Goal: Task Accomplishment & Management: Manage account settings

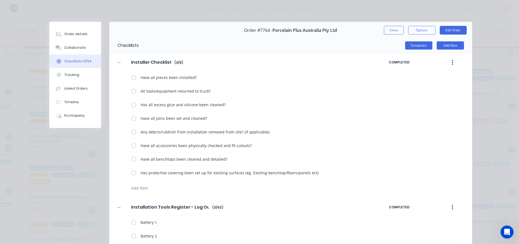
drag, startPoint x: 396, startPoint y: 31, endPoint x: 353, endPoint y: 30, distance: 42.8
click at [396, 31] on button "Close" at bounding box center [394, 30] width 20 height 9
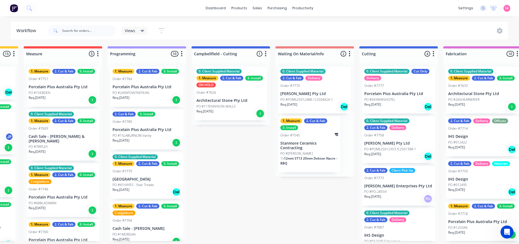
scroll to position [73, 0]
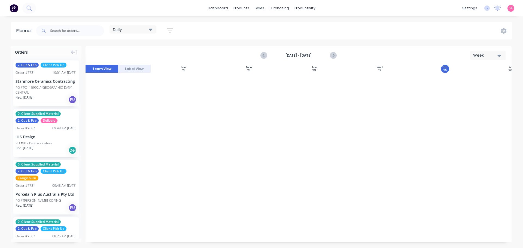
scroll to position [314, 0]
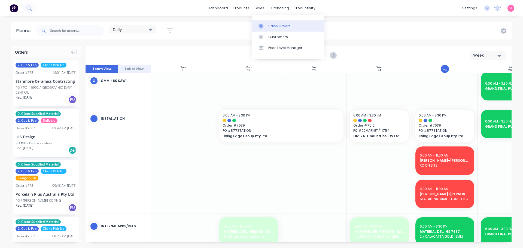
click at [263, 24] on div at bounding box center [262, 26] width 8 height 5
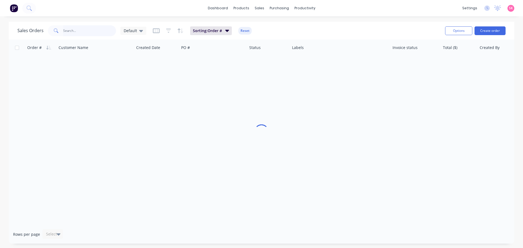
click at [89, 30] on input "text" at bounding box center [89, 30] width 53 height 11
click at [69, 31] on input "111 ourke" at bounding box center [89, 30] width 53 height 11
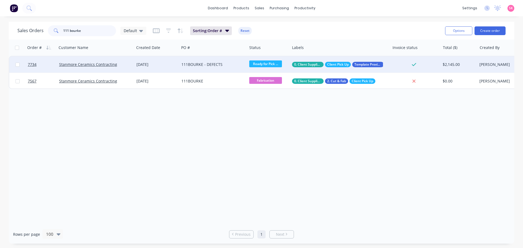
type input "111 bourke"
click at [226, 68] on div "111BOURKE - DEFECTS" at bounding box center [213, 64] width 68 height 16
click at [266, 66] on span "Ready for Pick ..." at bounding box center [265, 63] width 33 height 7
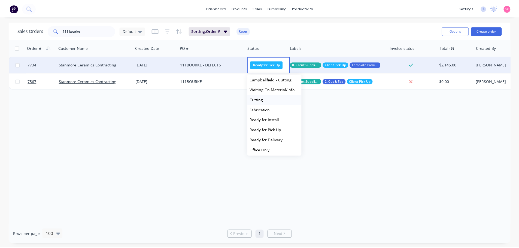
scroll to position [64, 0]
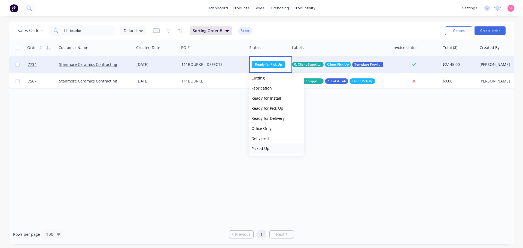
click at [270, 146] on button "Picked Up" at bounding box center [276, 148] width 54 height 10
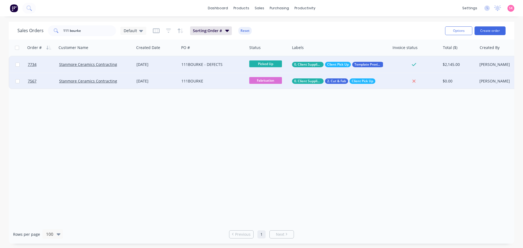
click at [217, 82] on div "111BOURKE" at bounding box center [211, 80] width 60 height 5
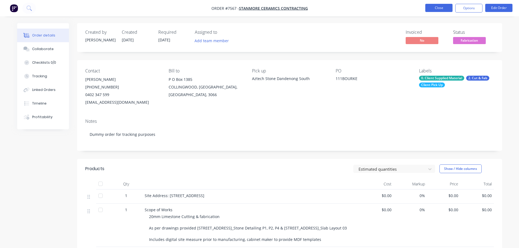
click at [427, 8] on button "Close" at bounding box center [438, 8] width 27 height 8
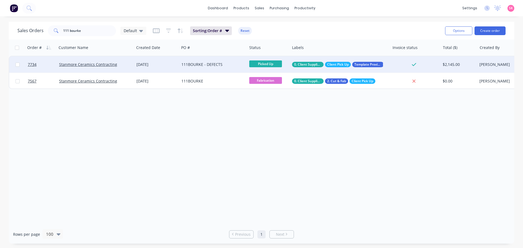
click at [208, 59] on div "111BOURKE - DEFECTS" at bounding box center [213, 64] width 68 height 16
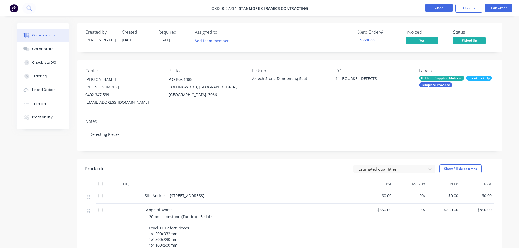
click at [444, 7] on button "Close" at bounding box center [438, 8] width 27 height 8
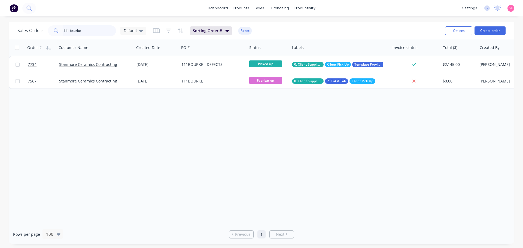
click at [27, 33] on div "Sales Orders 111 bourke Default" at bounding box center [81, 30] width 129 height 11
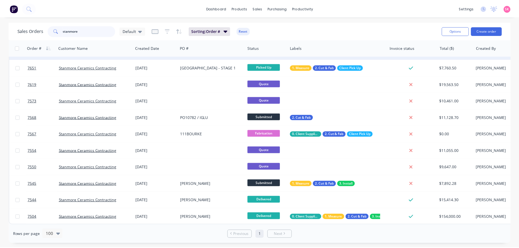
scroll to position [182, 0]
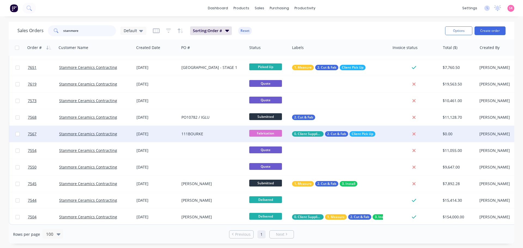
type input "stanmore"
click at [217, 131] on div "111BOURKE" at bounding box center [211, 133] width 60 height 5
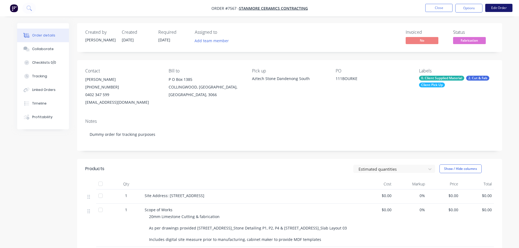
click at [490, 10] on button "Edit Order" at bounding box center [498, 8] width 27 height 8
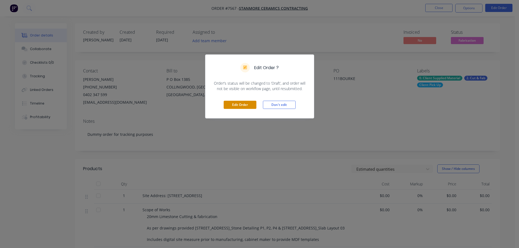
click at [239, 108] on button "Edit Order" at bounding box center [239, 105] width 33 height 8
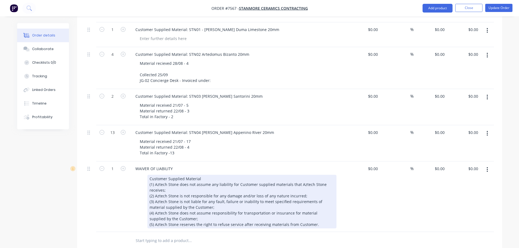
scroll to position [245, 0]
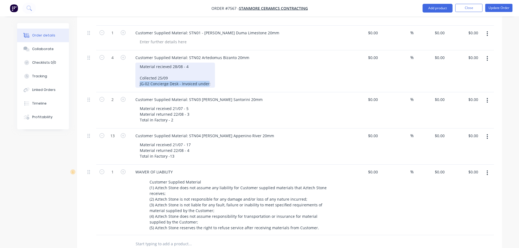
drag, startPoint x: 207, startPoint y: 76, endPoint x: 133, endPoint y: 75, distance: 74.9
click at [133, 75] on div "Customer Supplied Material: STN02 Artedomus Bizanto 20mm Material recieved 28/0…" at bounding box center [238, 71] width 218 height 42
copy div "JG-02 Concierge Desk - Invoiced under"
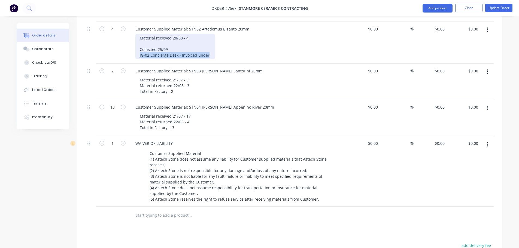
scroll to position [354, 0]
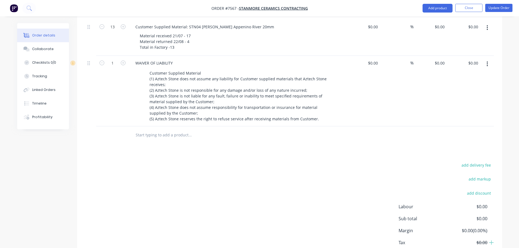
click at [157, 130] on input "text" at bounding box center [189, 135] width 109 height 11
paste input "JG-02 Concierge Desk - Invoiced under"
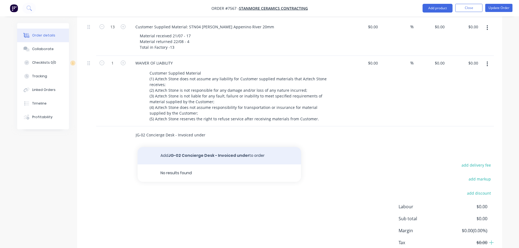
type input "JG-02 Concierge Desk - Invoiced under"
drag, startPoint x: 219, startPoint y: 149, endPoint x: 213, endPoint y: 146, distance: 6.5
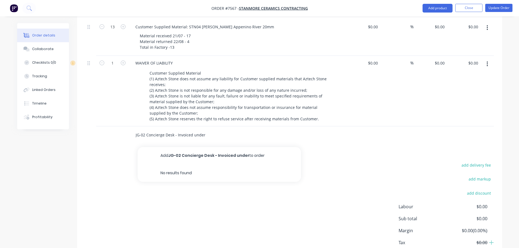
click at [219, 149] on button "Add JG-02 Concierge Desk - Invoiced under to order" at bounding box center [218, 155] width 163 height 17
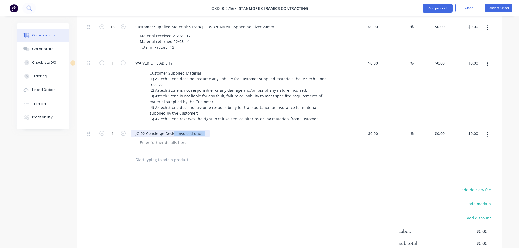
drag, startPoint x: 173, startPoint y: 125, endPoint x: 275, endPoint y: 132, distance: 102.1
click at [275, 132] on div "JG-02 Concierge Desk - Invoiced under" at bounding box center [238, 138] width 218 height 25
click at [370, 126] on div at bounding box center [362, 138] width 33 height 25
type input "$395.00"
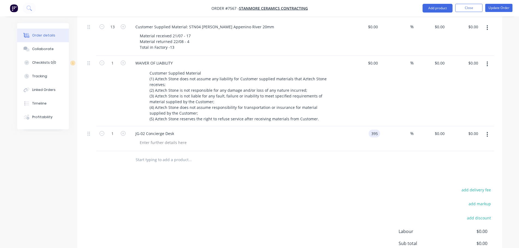
type input "$395.00"
click at [346, 186] on div "add delivery fee add markup add discount Labour $0.00 Sub total $0.00 Margin $0…" at bounding box center [289, 238] width 408 height 105
click at [171, 139] on div at bounding box center [163, 143] width 56 height 8
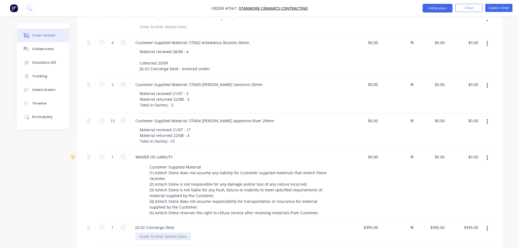
scroll to position [218, 0]
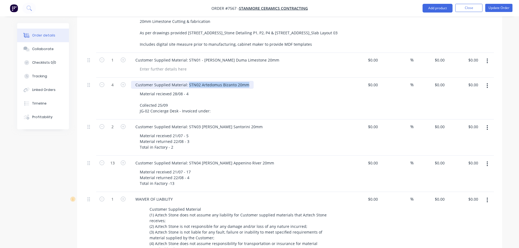
drag, startPoint x: 232, startPoint y: 77, endPoint x: 187, endPoint y: 78, distance: 44.6
click at [187, 81] on div "Customer Supplied Material: STN02 Artedomus Bizanto 20mm" at bounding box center [192, 85] width 122 height 8
copy div "STN02 Artedomus Bizanto 20mm"
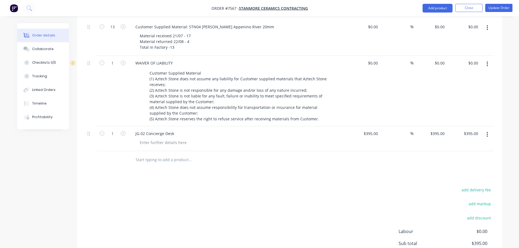
scroll to position [406, 0]
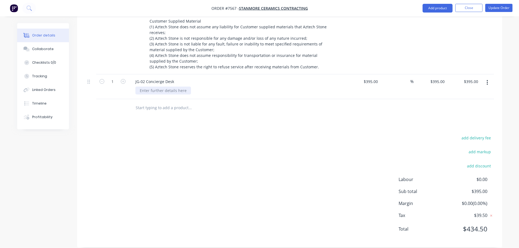
click at [167, 87] on div at bounding box center [163, 91] width 56 height 8
click at [172, 87] on div at bounding box center [163, 91] width 56 height 8
paste div
click at [206, 103] on input "text" at bounding box center [189, 107] width 109 height 11
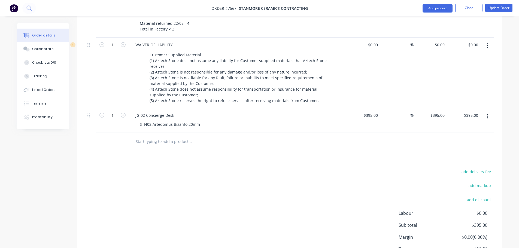
scroll to position [297, 0]
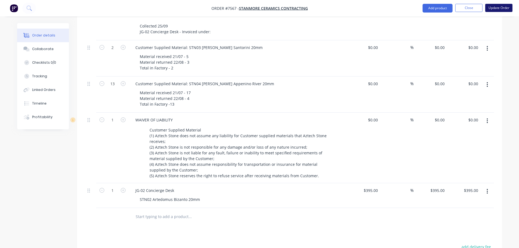
click at [489, 7] on button "Update Order" at bounding box center [498, 8] width 27 height 8
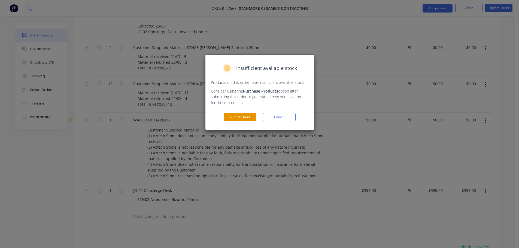
click at [236, 116] on button "Submit Order" at bounding box center [239, 117] width 33 height 8
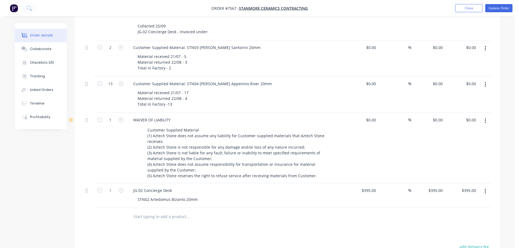
scroll to position [0, 0]
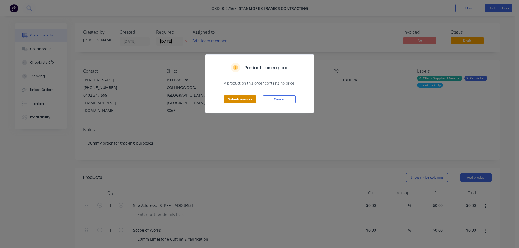
drag, startPoint x: 245, startPoint y: 106, endPoint x: 245, endPoint y: 101, distance: 4.9
click at [245, 104] on div "Submit anyway Cancel" at bounding box center [259, 99] width 108 height 27
click at [245, 101] on button "Submit anyway" at bounding box center [239, 99] width 33 height 8
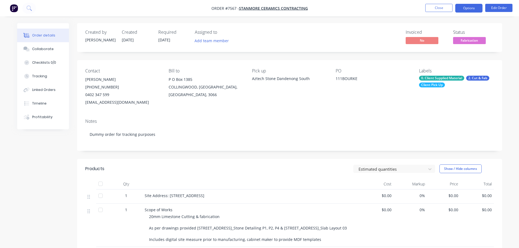
click at [471, 5] on button "Options" at bounding box center [468, 8] width 27 height 9
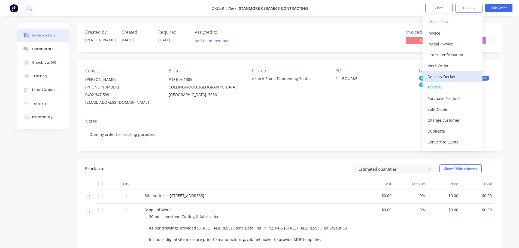
click at [454, 75] on div "Delivery Docket" at bounding box center [452, 77] width 50 height 8
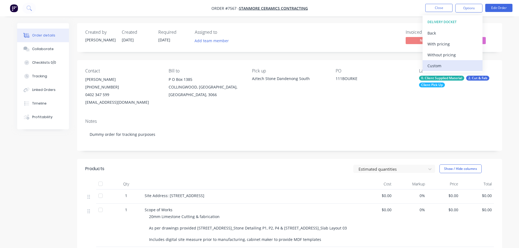
click at [448, 63] on div "Custom" at bounding box center [452, 66] width 50 height 8
click at [446, 56] on div "Without pricing" at bounding box center [452, 55] width 50 height 8
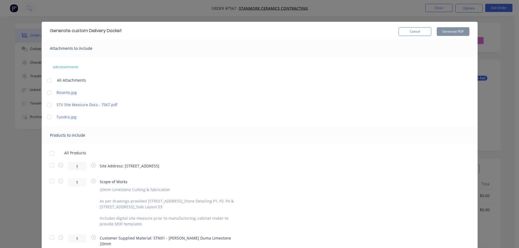
scroll to position [136, 0]
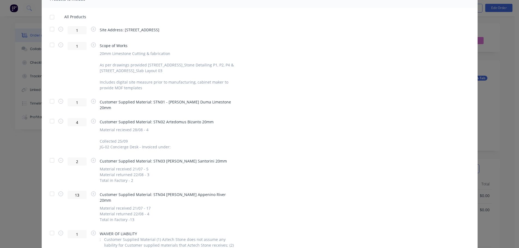
click at [51, 27] on div at bounding box center [52, 29] width 11 height 11
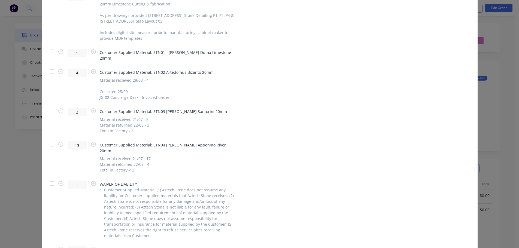
scroll to position [212, 0]
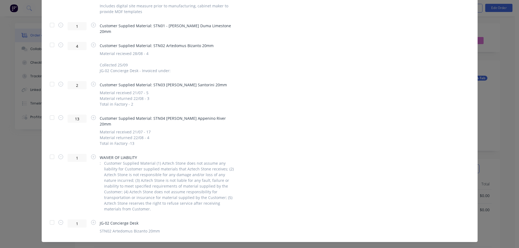
click at [48, 217] on div at bounding box center [52, 222] width 11 height 11
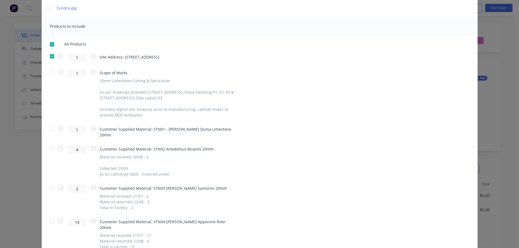
scroll to position [0, 0]
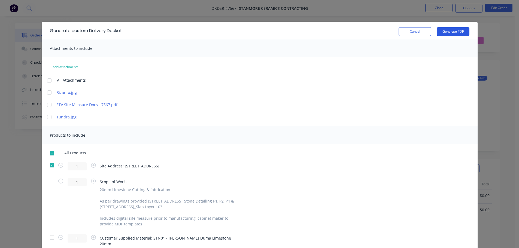
click at [454, 32] on button "Generate PDF" at bounding box center [452, 31] width 33 height 9
click at [419, 33] on button "Cancel" at bounding box center [414, 31] width 33 height 9
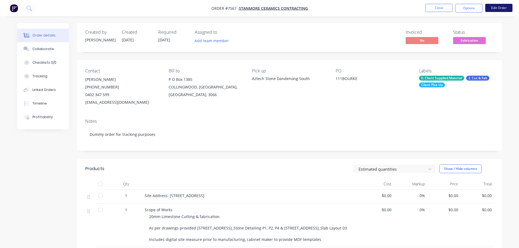
click at [498, 9] on button "Edit Order" at bounding box center [498, 8] width 27 height 8
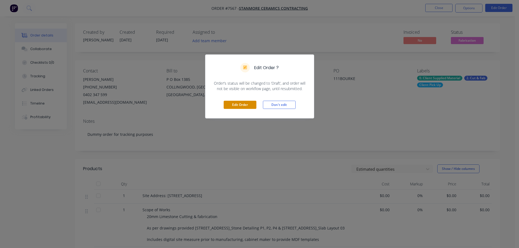
click at [246, 104] on button "Edit Order" at bounding box center [239, 105] width 33 height 8
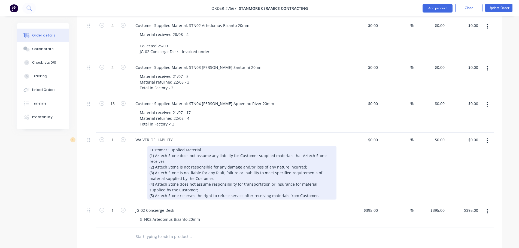
scroll to position [272, 0]
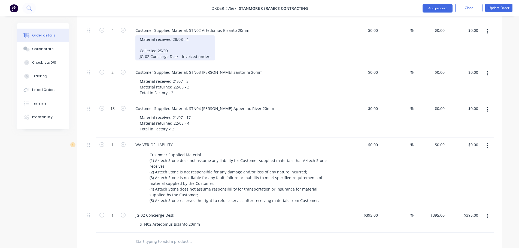
click at [212, 49] on div "Material recieved 28/08 - 4 Collected 25/09 JG-02 Concierge Desk - Invoiced und…" at bounding box center [174, 47] width 79 height 25
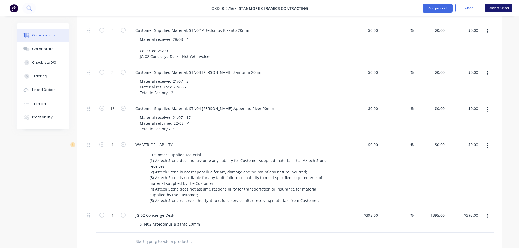
click at [498, 5] on button "Update Order" at bounding box center [498, 8] width 27 height 8
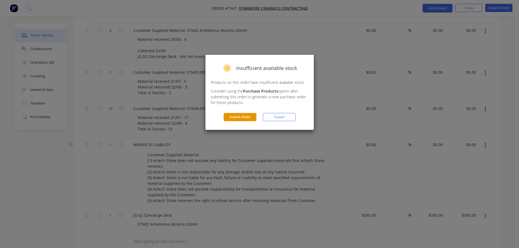
click at [236, 118] on button "Submit Order" at bounding box center [239, 117] width 33 height 8
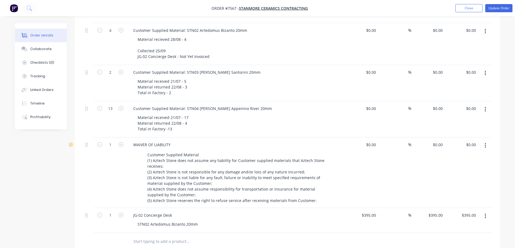
scroll to position [0, 0]
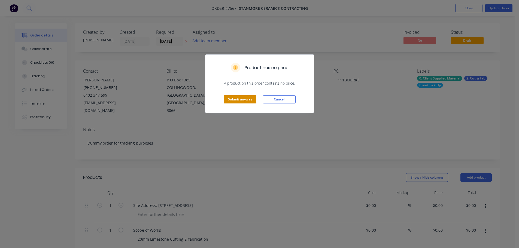
click at [244, 103] on button "Submit anyway" at bounding box center [239, 99] width 33 height 8
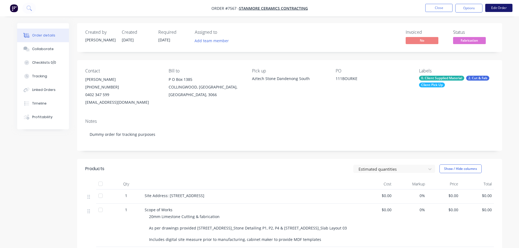
click at [494, 6] on button "Edit Order" at bounding box center [498, 8] width 27 height 8
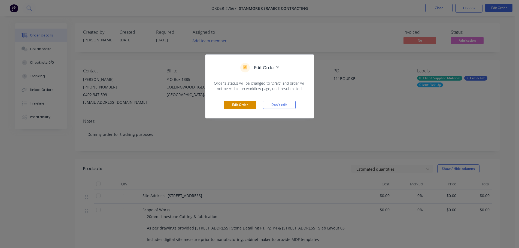
click at [243, 103] on button "Edit Order" at bounding box center [239, 105] width 33 height 8
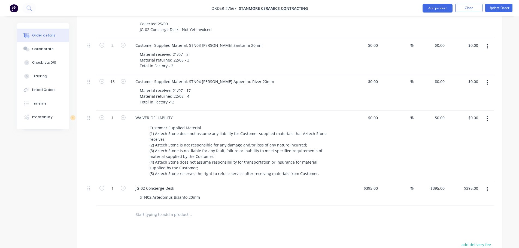
scroll to position [272, 0]
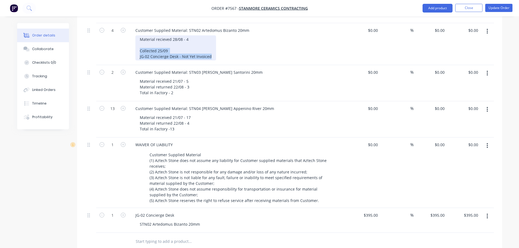
drag, startPoint x: 213, startPoint y: 49, endPoint x: 134, endPoint y: 45, distance: 79.0
click at [134, 45] on div "Customer Supplied Material: STN02 Artedomus Bizanto 20mm Material recieved 28/0…" at bounding box center [238, 44] width 218 height 42
copy div "Collected 25/09 JG-02 Concierge Desk - Not Yet Invoiced"
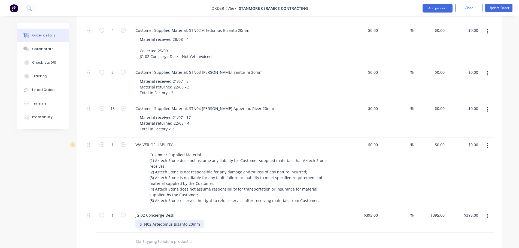
click at [200, 220] on div "STN02 Artedomus Bizanto 20mm" at bounding box center [169, 224] width 69 height 8
drag, startPoint x: 181, startPoint y: 229, endPoint x: 108, endPoint y: 228, distance: 73.5
click at [108, 228] on div "1 JG-02 Concierge Desk STN02 Artedomus Bizanto 20mm Collected 25/09 JG-02 Conci…" at bounding box center [289, 226] width 408 height 36
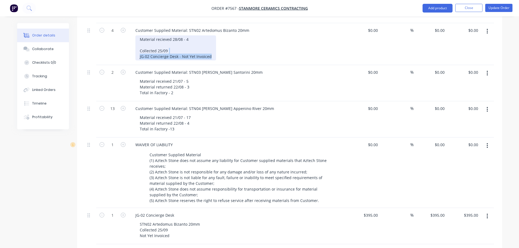
drag, startPoint x: 211, startPoint y: 47, endPoint x: 176, endPoint y: 40, distance: 35.0
click at [176, 40] on div "Material recieved 28/08 - 4 Collected 25/09 JG-02 Concierge Desk - Not Yet Invo…" at bounding box center [175, 47] width 81 height 25
click at [192, 37] on div "Material recieved 28/08 - 4 Collected 25/09 JG-02 Concierge Desk - Not Yet Invo…" at bounding box center [175, 47] width 81 height 25
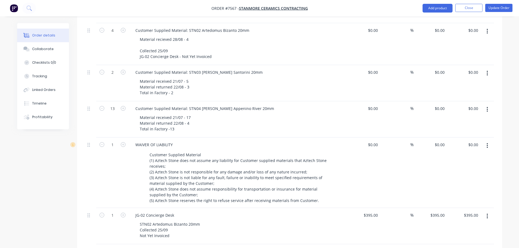
click at [245, 41] on div "Material recieved 28/08 - 4 Collected 25/09 JG-02 Concierge Desk - Not Yet Invo…" at bounding box center [239, 47] width 209 height 25
click at [502, 5] on button "Update Order" at bounding box center [498, 8] width 27 height 8
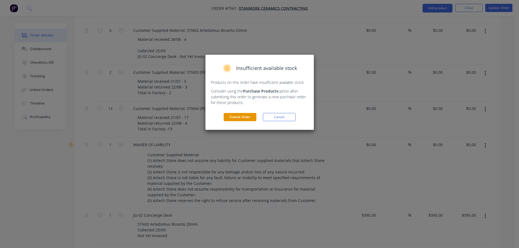
click at [244, 119] on button "Submit Order" at bounding box center [239, 117] width 33 height 8
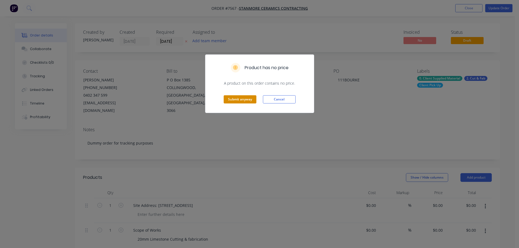
click at [251, 98] on button "Submit anyway" at bounding box center [239, 99] width 33 height 8
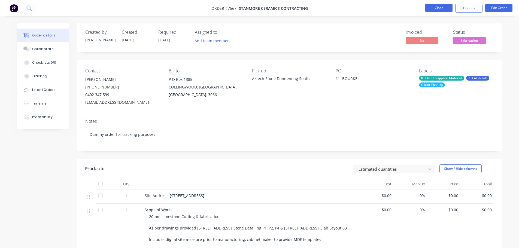
click at [441, 11] on button "Close" at bounding box center [438, 8] width 27 height 8
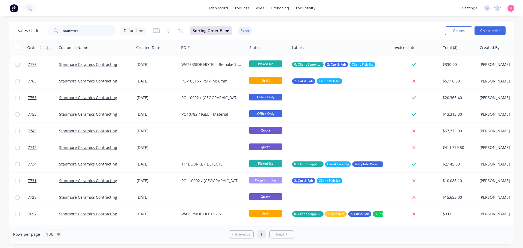
drag, startPoint x: 102, startPoint y: 33, endPoint x: -32, endPoint y: 30, distance: 134.5
click at [0, 30] on html "dashboard products sales purchasing productivity dashboard products Product Cat…" at bounding box center [261, 124] width 523 height 248
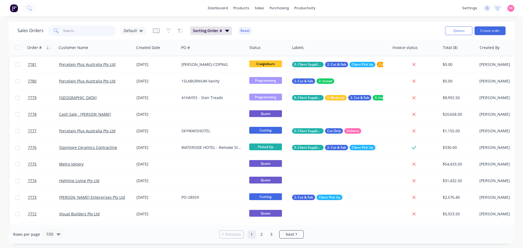
click at [90, 28] on input "text" at bounding box center [89, 30] width 53 height 11
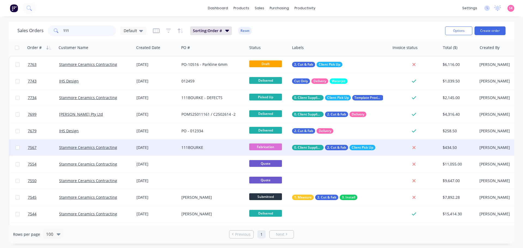
type input "111"
click at [190, 140] on div "111BOURKE" at bounding box center [213, 147] width 68 height 16
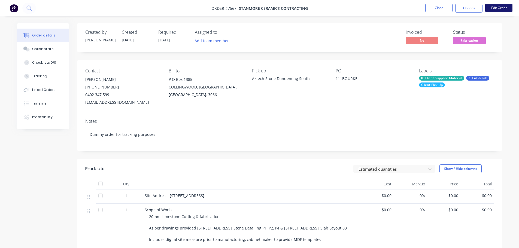
click at [492, 9] on button "Edit Order" at bounding box center [498, 8] width 27 height 8
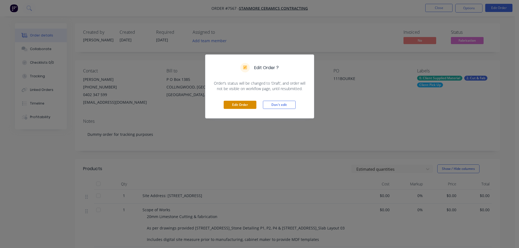
click at [235, 105] on button "Edit Order" at bounding box center [239, 105] width 33 height 8
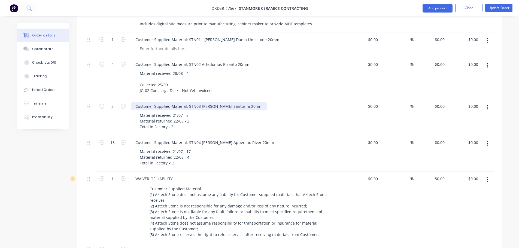
scroll to position [191, 0]
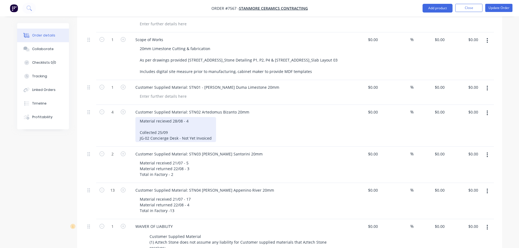
click at [211, 130] on div "Material recieved 28/08 - 4 Collected 25/09 JG-02 Concierge Desk - Not Yet Invo…" at bounding box center [175, 129] width 81 height 25
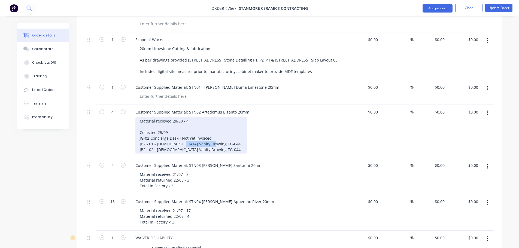
drag, startPoint x: 210, startPoint y: 136, endPoint x: 177, endPoint y: 134, distance: 33.0
click at [177, 134] on div "Material recieved 28/08 - 4 Collected 25/09 JG-02 Concierge Desk - Not Yet Invo…" at bounding box center [191, 135] width 112 height 36
drag, startPoint x: 214, startPoint y: 141, endPoint x: 182, endPoint y: 142, distance: 33.0
click at [182, 142] on div "Material recieved 28/08 - 4 Collected 25/09 JG-02 Concierge Desk - Not Yet Invo…" at bounding box center [190, 135] width 111 height 36
drag, startPoint x: 211, startPoint y: 131, endPoint x: 178, endPoint y: 131, distance: 32.9
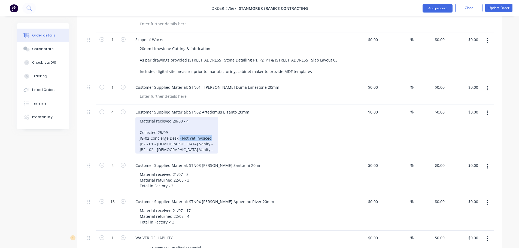
click at [178, 131] on div "Material recieved 28/08 - 4 Collected 25/09 JG-02 Concierge Desk - Not Yet Invo…" at bounding box center [176, 135] width 83 height 36
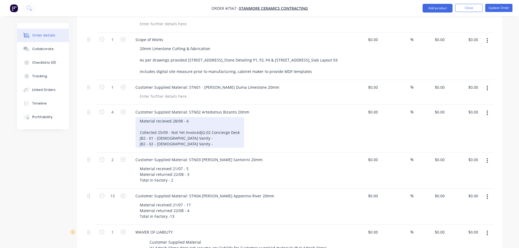
click at [191, 134] on div "Material recieved 28/08 - 4 Collected 25/09 - Not Yet Invoiced JG-02 Concierge …" at bounding box center [189, 132] width 109 height 31
click at [188, 142] on div "Material recieved 28/08 - 4 Collected 25/09 - Not Yet Invoiced JG-02 Concierge …" at bounding box center [189, 132] width 109 height 31
click at [181, 138] on div "Material recieved 28/08 - 4 Collected 25/09 - Not Yet Invoiced JG-02 Concierge …" at bounding box center [189, 132] width 109 height 31
click at [189, 142] on div "Material recieved 28/08 - 4 Collected 25/09 - Not Yet Invoiced JG-02 Concierge …" at bounding box center [189, 132] width 109 height 31
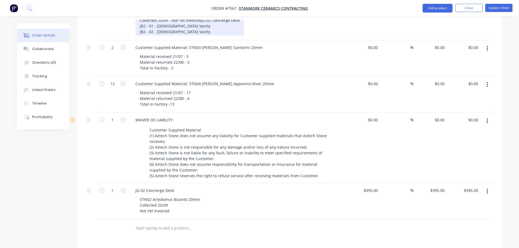
scroll to position [272, 0]
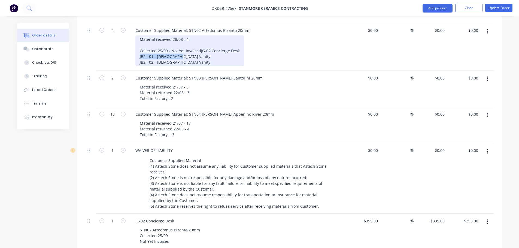
drag, startPoint x: 186, startPoint y: 55, endPoint x: 130, endPoint y: 53, distance: 56.4
click at [130, 53] on div "Customer Supplied Material: STN02 Artedomus Bizanto 20mm Material recieved 28/0…" at bounding box center [238, 47] width 218 height 48
copy div "JB2 - 01 - Male Vanity"
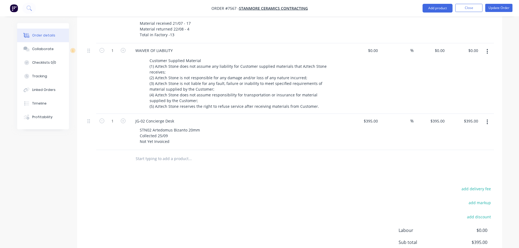
scroll to position [408, 0]
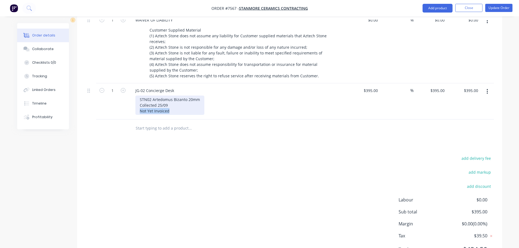
drag, startPoint x: 176, startPoint y: 101, endPoint x: 104, endPoint y: 103, distance: 71.3
click at [104, 103] on div "1 JG-02 Concierge Desk STN02 Artedomus Bizanto 20mm Collected 25/09 Not Yet Inv…" at bounding box center [289, 101] width 408 height 36
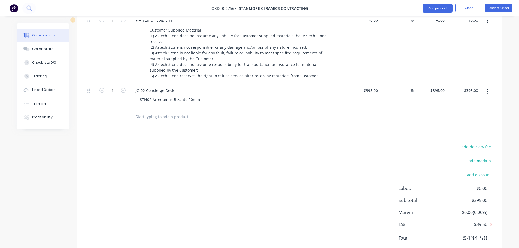
click at [144, 111] on input "text" at bounding box center [189, 116] width 109 height 11
paste input "JB2 - 01 - Male Vanity"
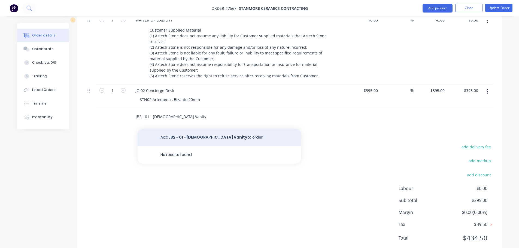
type input "JB2 - 01 - Male Vanity"
click at [187, 129] on button "Add JB2 - 01 - Male Vanity to order" at bounding box center [218, 137] width 163 height 17
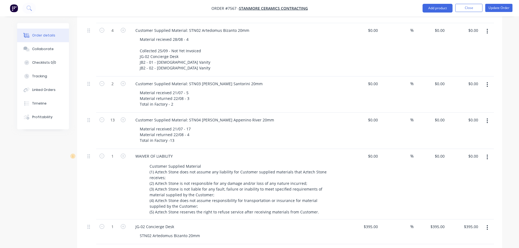
scroll to position [245, 0]
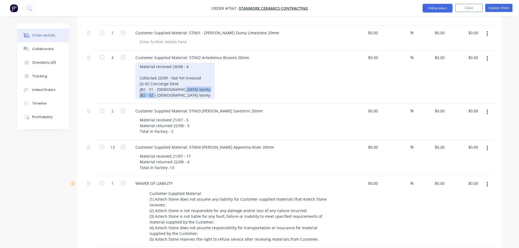
drag, startPoint x: 187, startPoint y: 85, endPoint x: 117, endPoint y: 89, distance: 70.6
click at [117, 89] on div "4 Customer Supplied Material: STN02 Artedomus Bizanto 20mm Material recieved 28…" at bounding box center [289, 76] width 408 height 53
copy div "JB2 - 02 - Female Vanity"
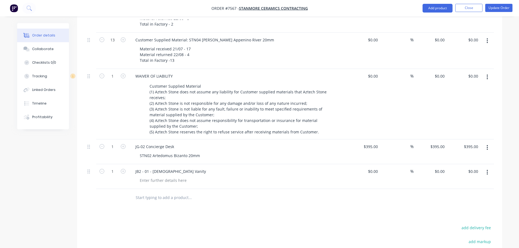
scroll to position [381, 0]
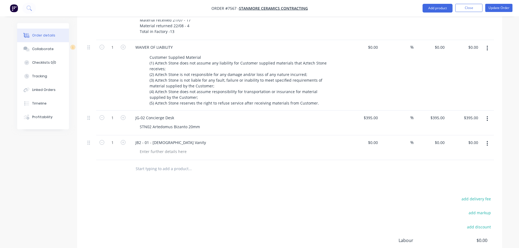
click at [161, 163] on input "text" at bounding box center [189, 168] width 109 height 11
paste input "JB2 - 02 - Female Vanity"
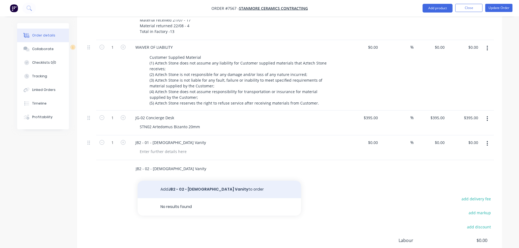
type input "JB2 - 02 - Female Vanity"
click at [204, 182] on button "Add JB2 - 02 - Female Vanity to order" at bounding box center [218, 189] width 163 height 17
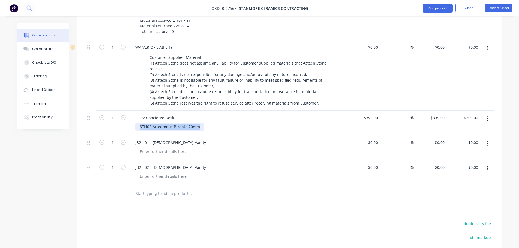
drag, startPoint x: 202, startPoint y: 118, endPoint x: 85, endPoint y: 119, distance: 117.0
click at [85, 119] on div "1 JG-02 Concierge Desk STN02 Artedomus Bizanto 20mm $395.00 $395.00 % $395.00 $…" at bounding box center [289, 123] width 408 height 25
copy div "STN02 Artedomus Bizanto 20mm"
click at [162, 148] on div at bounding box center [163, 152] width 56 height 8
paste div
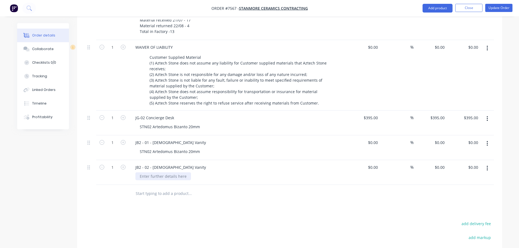
click at [169, 172] on div at bounding box center [163, 176] width 56 height 8
paste div
click at [215, 194] on div at bounding box center [227, 194] width 196 height 18
click at [183, 188] on input "text" at bounding box center [189, 193] width 109 height 11
paste input "JB2-09*34 - Shower Shelf"
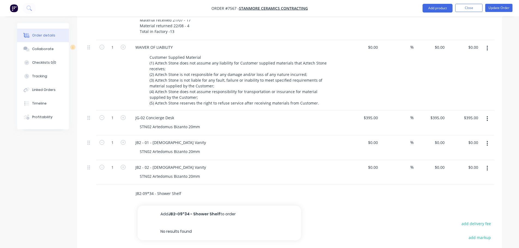
type input "JB2-09*34 - Shower Shelf"
click at [195, 206] on button "Add JB2-09*34 - Shower Shelf to order" at bounding box center [218, 214] width 163 height 17
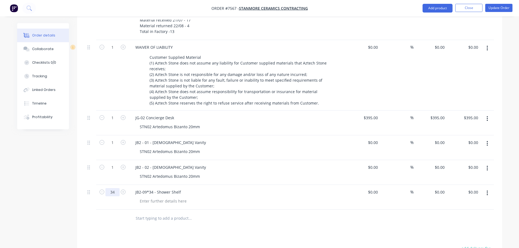
type input "34"
click at [76, 183] on div "Created by Stacey Created 18/07/25 Required 18/07/25 Assigned to Add team membe…" at bounding box center [259, 4] width 484 height 724
click at [375, 139] on div at bounding box center [376, 143] width 6 height 8
click at [180, 197] on div at bounding box center [163, 201] width 56 height 8
type input "$0.00"
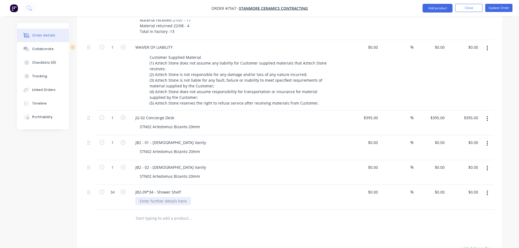
click at [184, 197] on div at bounding box center [163, 201] width 56 height 8
click at [158, 197] on div "Variation due to rebating required" at bounding box center [171, 201] width 72 height 8
click at [232, 197] on div "Variation from quote 7103 due to rebating required" at bounding box center [186, 201] width 103 height 8
drag, startPoint x: 278, startPoint y: 202, endPoint x: 283, endPoint y: 202, distance: 4.6
click at [278, 210] on div at bounding box center [227, 219] width 196 height 18
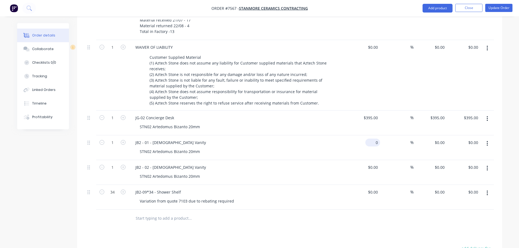
click at [375, 139] on input "0" at bounding box center [373, 143] width 13 height 8
type input "$1,890.00"
click at [374, 163] on input at bounding box center [373, 167] width 13 height 8
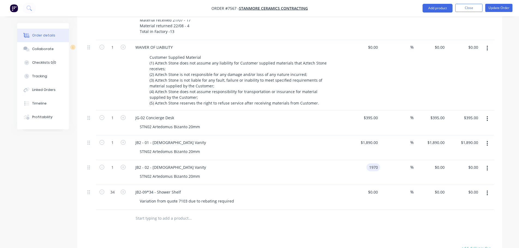
type input "$1,970.00"
click at [344, 172] on div "STN02 Artedomus Bizanto 20mm" at bounding box center [239, 176] width 209 height 8
drag, startPoint x: 200, startPoint y: 169, endPoint x: 36, endPoint y: 173, distance: 164.4
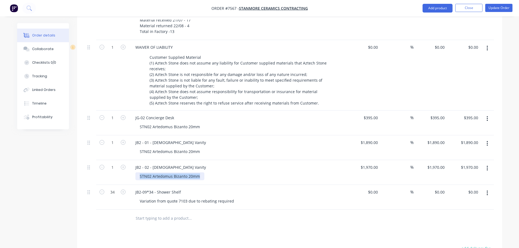
click at [35, 173] on div "Created by Stacey Created 18/07/25 Required 18/07/25 Assigned to Add team membe…" at bounding box center [259, 4] width 484 height 724
copy div "STN02 Artedomus Bizanto 20mm"
click at [139, 197] on div "Variation from quote 7103 due to rebating required" at bounding box center [186, 201] width 103 height 8
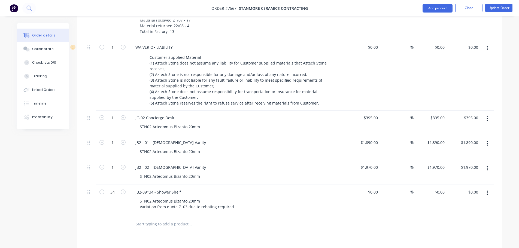
click at [291, 231] on div "Products Show / Hide columns Add product Qty Cost Markup Price Total 1 Site Add…" at bounding box center [289, 75] width 425 height 577
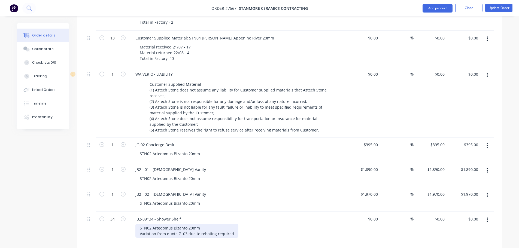
scroll to position [408, 0]
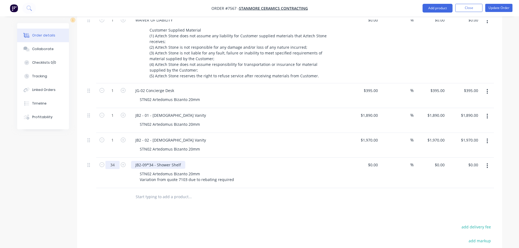
drag, startPoint x: 181, startPoint y: 158, endPoint x: 119, endPoint y: 156, distance: 62.3
click at [120, 158] on div "34 JB2-09*34 - Shower Shelf STN02 Artedomus Bizanto 20mm Variation from quote 7…" at bounding box center [289, 173] width 408 height 30
copy div "JB2-09*34 - Shower Shelf"
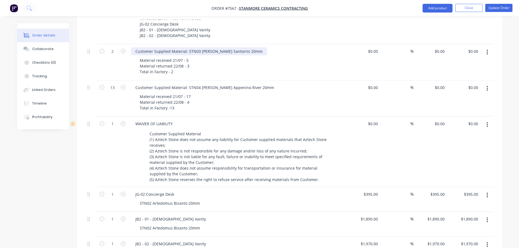
scroll to position [245, 0]
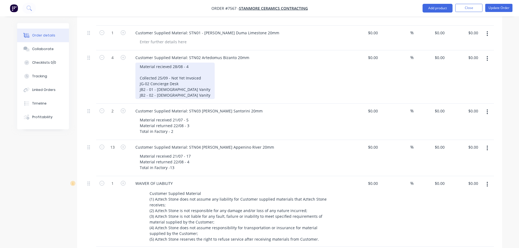
click at [186, 87] on div "Material recieved 28/08 - 4 Collected 25/09 - Not Yet Invoiced JG-02 Concierge …" at bounding box center [174, 81] width 79 height 36
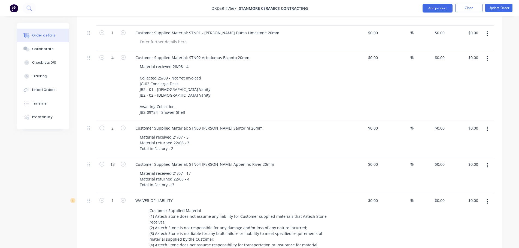
click at [228, 95] on div "Material recieved 28/08 - 4 Collected 25/09 - Not Yet Invoiced JG-02 Concierge …" at bounding box center [239, 90] width 209 height 54
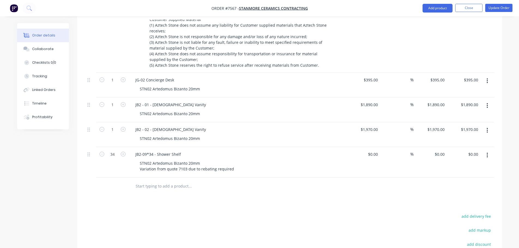
scroll to position [436, 0]
click at [198, 85] on div "STN02 Artedomus Bizanto 20mm" at bounding box center [169, 89] width 69 height 8
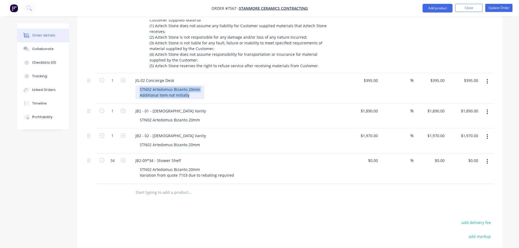
drag, startPoint x: 191, startPoint y: 90, endPoint x: 107, endPoint y: 84, distance: 84.0
click at [110, 83] on div "1 JG-02 Concierge Desk STN02 Artedomus Bizanto 20mm Additional Item not initial…" at bounding box center [289, 88] width 408 height 30
click at [160, 86] on div "STN02 Artedomus Bizanto 20mm Additional Item not initially" at bounding box center [169, 92] width 69 height 14
drag, startPoint x: 108, startPoint y: 88, endPoint x: 97, endPoint y: 87, distance: 10.5
click at [98, 87] on div "1 JG-02 Concierge Desk STN02 Artedomus Bizanto 20mm Additional Item not initial…" at bounding box center [289, 88] width 408 height 30
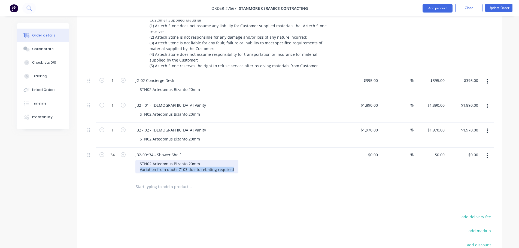
drag, startPoint x: 232, startPoint y: 163, endPoint x: 118, endPoint y: 167, distance: 114.1
click at [122, 167] on div "34 JB2-09*34 - Shower Shelf STN02 Artedomus Bizanto 20mm Variation from quote 7…" at bounding box center [289, 163] width 408 height 30
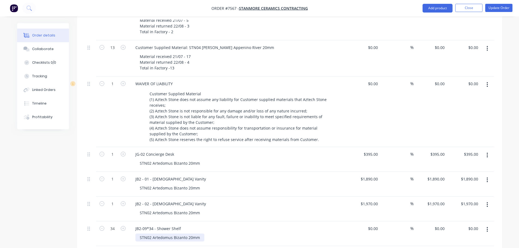
scroll to position [354, 0]
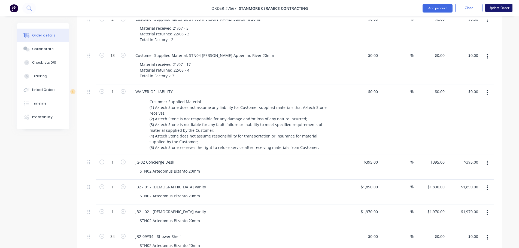
click at [501, 11] on button "Update Order" at bounding box center [498, 8] width 27 height 8
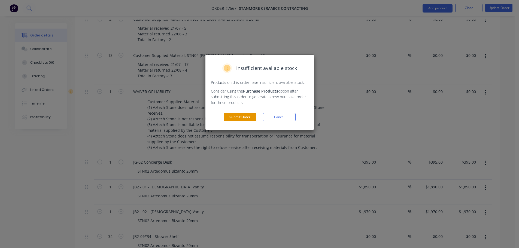
click at [245, 114] on button "Submit Order" at bounding box center [239, 117] width 33 height 8
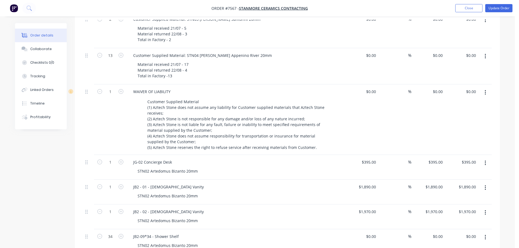
scroll to position [0, 0]
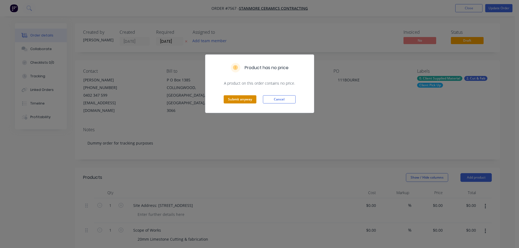
click at [230, 99] on button "Submit anyway" at bounding box center [239, 99] width 33 height 8
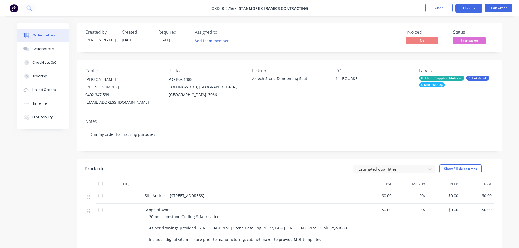
click at [476, 7] on button "Options" at bounding box center [468, 8] width 27 height 9
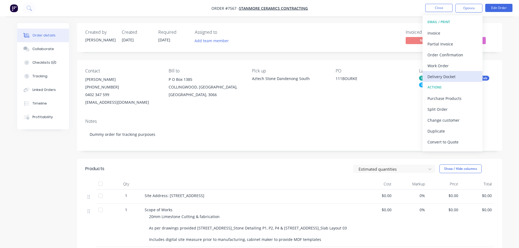
click at [455, 76] on div "Delivery Docket" at bounding box center [452, 77] width 50 height 8
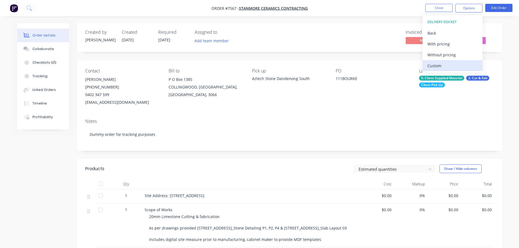
click at [455, 64] on div "Custom" at bounding box center [452, 66] width 50 height 8
click at [456, 58] on div "Without pricing" at bounding box center [452, 55] width 50 height 8
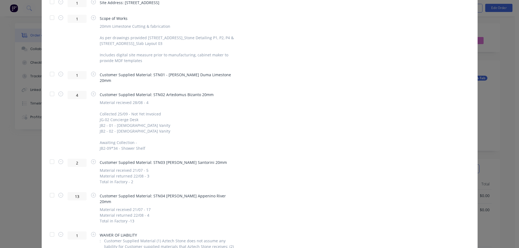
scroll to position [307, 0]
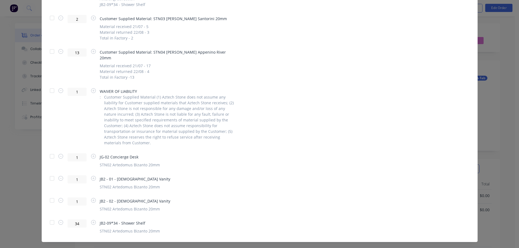
click at [48, 195] on div at bounding box center [52, 200] width 11 height 11
click at [50, 173] on div at bounding box center [52, 178] width 11 height 11
click at [51, 151] on div at bounding box center [52, 156] width 11 height 11
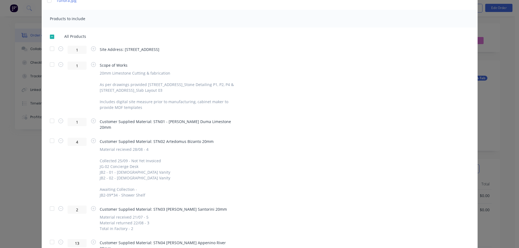
click at [51, 46] on div at bounding box center [52, 48] width 11 height 11
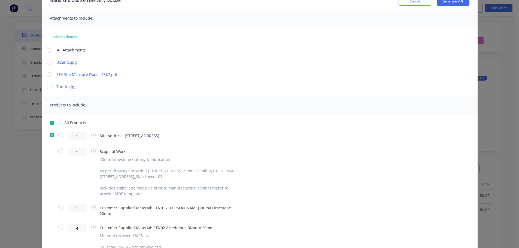
scroll to position [0, 0]
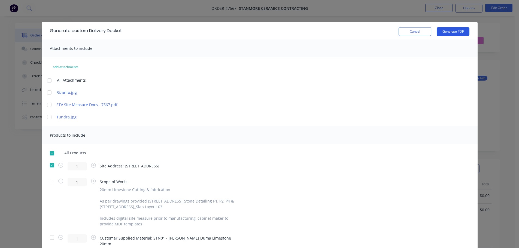
click at [444, 29] on button "Generate PDF" at bounding box center [452, 31] width 33 height 9
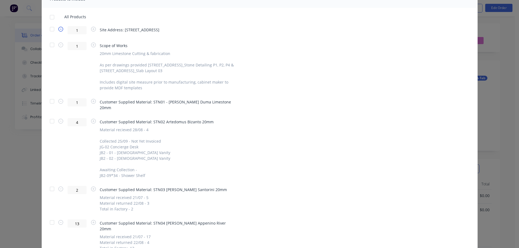
scroll to position [299, 0]
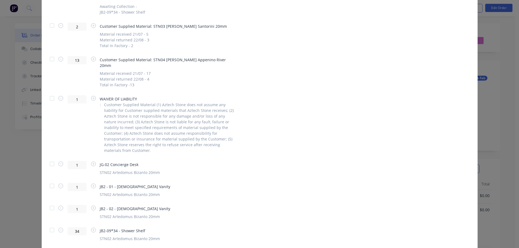
click at [50, 225] on div at bounding box center [52, 230] width 11 height 11
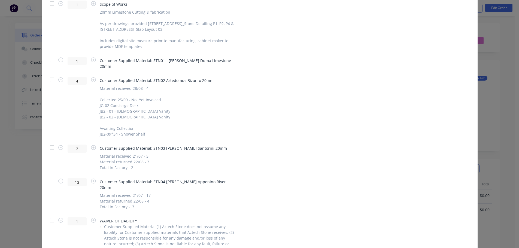
scroll to position [109, 0]
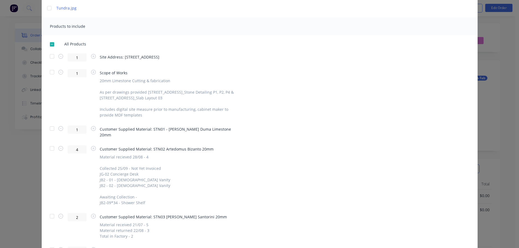
click at [50, 58] on div at bounding box center [52, 56] width 11 height 11
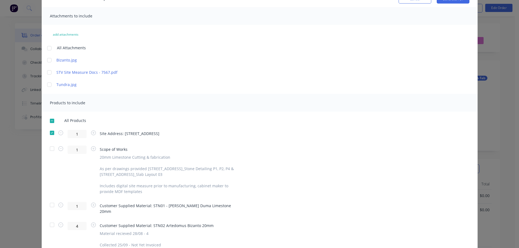
scroll to position [0, 0]
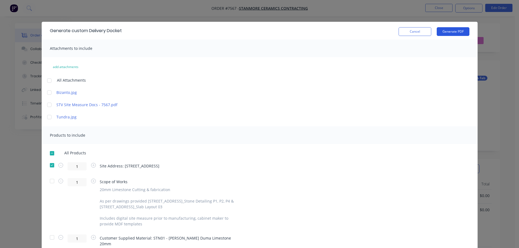
click at [453, 31] on button "Generate PDF" at bounding box center [452, 31] width 33 height 9
click at [424, 26] on div "Cancel Generate PDF" at bounding box center [433, 30] width 71 height 11
click at [424, 33] on button "Cancel" at bounding box center [414, 31] width 33 height 9
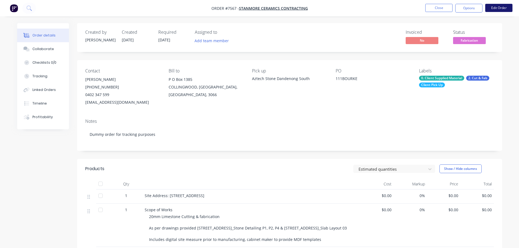
click at [490, 9] on button "Edit Order" at bounding box center [498, 8] width 27 height 8
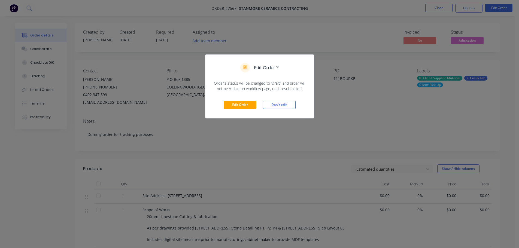
click at [221, 101] on div "Edit Order Don't edit" at bounding box center [259, 104] width 108 height 27
click at [242, 105] on button "Edit Order" at bounding box center [239, 105] width 33 height 8
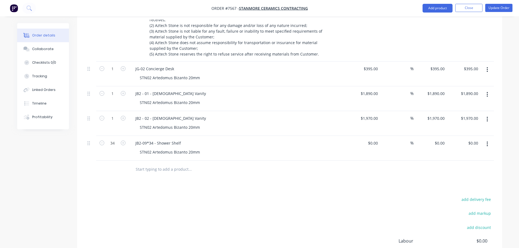
scroll to position [490, 0]
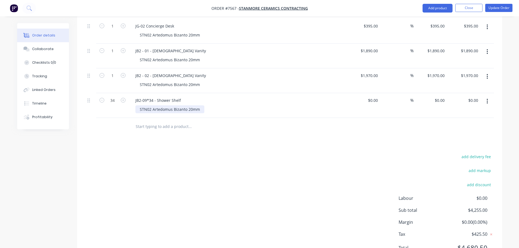
drag, startPoint x: 175, startPoint y: 103, endPoint x: 190, endPoint y: 101, distance: 15.1
click at [176, 105] on div "STN02 Artedomus Bizanto 20mm" at bounding box center [169, 109] width 69 height 8
click at [199, 105] on div "STN02 Artedomus Bizanto 20mm" at bounding box center [169, 109] width 69 height 8
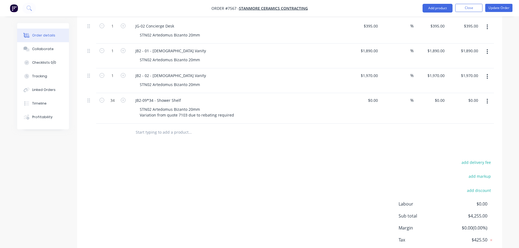
click at [201, 131] on div at bounding box center [227, 133] width 196 height 18
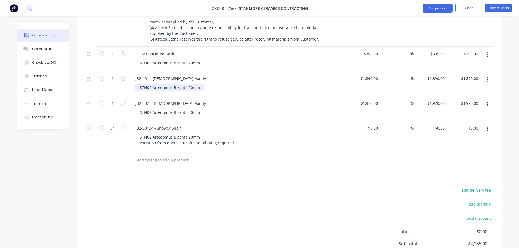
scroll to position [408, 0]
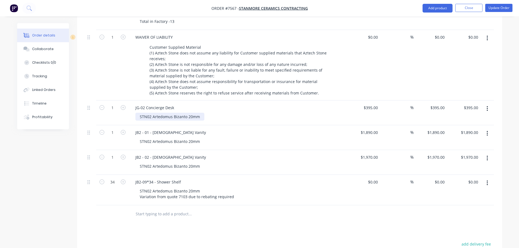
click at [198, 113] on div "STN02 Artedomus Bizanto 20mm" at bounding box center [169, 117] width 69 height 8
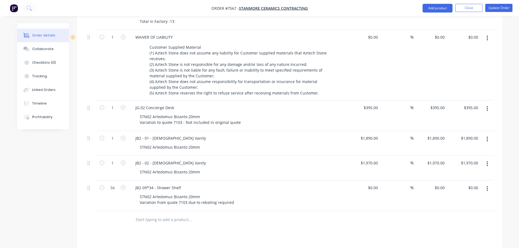
click at [291, 230] on div "Products Show / Hide columns Add product Qty Cost Markup Price Total 1 Site Add…" at bounding box center [289, 59] width 425 height 600
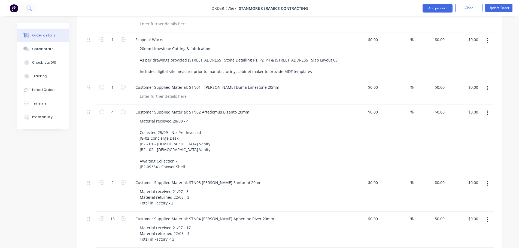
scroll to position [218, 0]
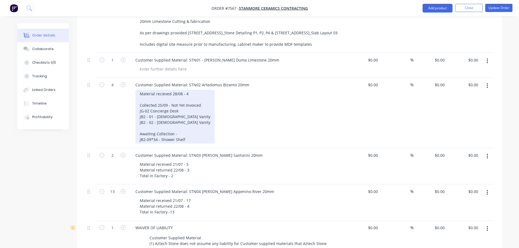
click at [184, 124] on div "Material recieved 28/08 - 4 Collected 25/09 - Not Yet Invoiced JG-02 Concierge …" at bounding box center [174, 117] width 79 height 54
click at [203, 97] on div "Material recieved 28/08 - 4 Collected 25/09 - Not Yet Invoiced JG-02 Concierge …" at bounding box center [174, 117] width 79 height 54
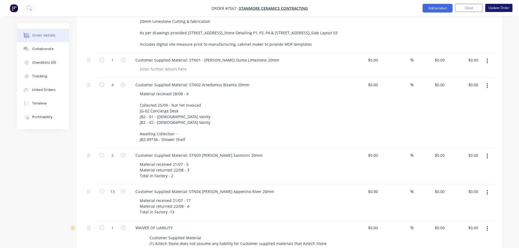
click at [494, 10] on button "Update Order" at bounding box center [498, 8] width 27 height 8
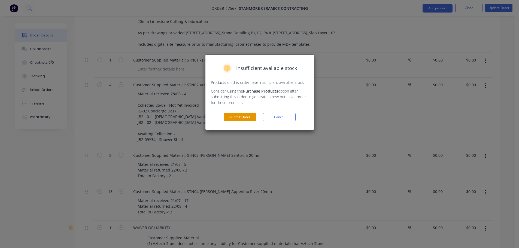
click at [241, 116] on button "Submit Order" at bounding box center [239, 117] width 33 height 8
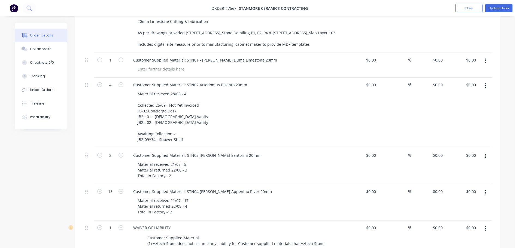
scroll to position [0, 0]
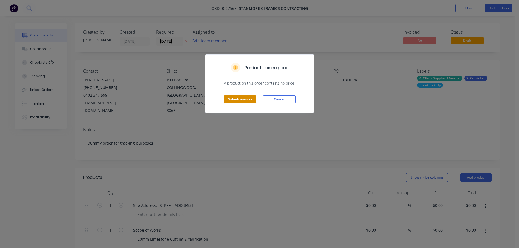
click at [246, 99] on button "Submit anyway" at bounding box center [239, 99] width 33 height 8
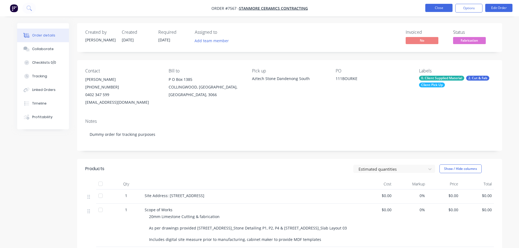
click at [433, 4] on button "Close" at bounding box center [438, 8] width 27 height 8
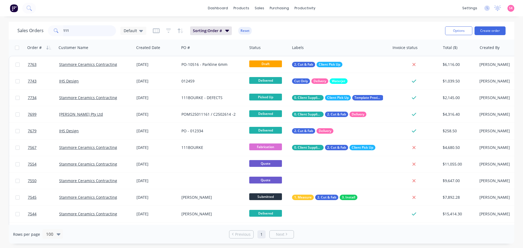
click at [0, 30] on html "dashboard products sales purchasing productivity dashboard products Product Cat…" at bounding box center [261, 124] width 523 height 248
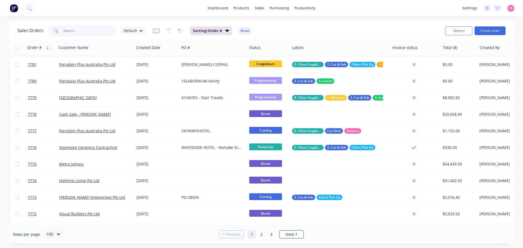
click at [92, 32] on input "text" at bounding box center [89, 30] width 53 height 11
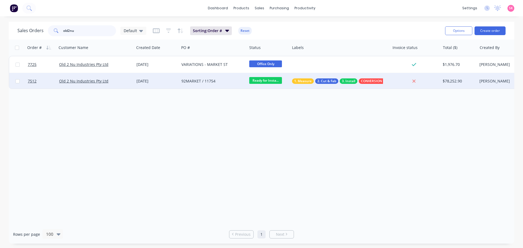
type input "old2nu"
click at [128, 77] on div "Old 2 Nu Industries Pty Ltd" at bounding box center [95, 81] width 77 height 16
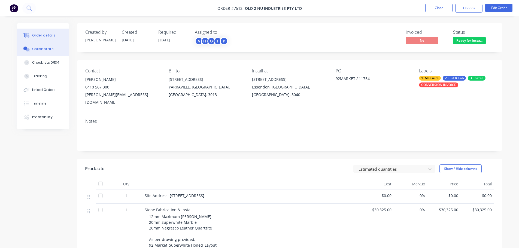
click at [43, 50] on div "Collaborate" at bounding box center [43, 49] width 22 height 5
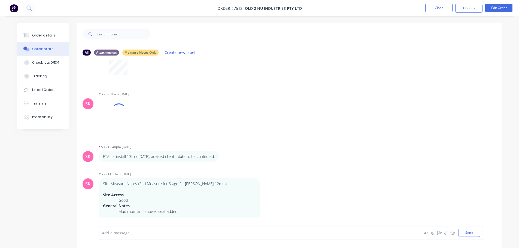
scroll to position [165, 0]
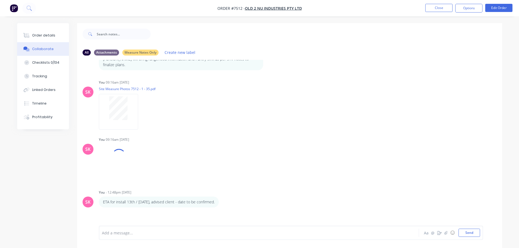
click at [142, 48] on div "All Attachments Measure Notes Only Create new label" at bounding box center [289, 52] width 425 height 15
click at [143, 50] on div "Measure Notes Only" at bounding box center [140, 52] width 36 height 6
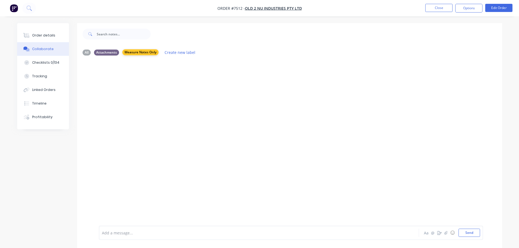
scroll to position [0, 0]
click at [100, 51] on div "Attachments" at bounding box center [106, 52] width 25 height 6
click at [86, 49] on div "All Attachments Measure Notes Only Create new label" at bounding box center [289, 52] width 414 height 7
click at [87, 51] on div "All" at bounding box center [86, 52] width 8 height 6
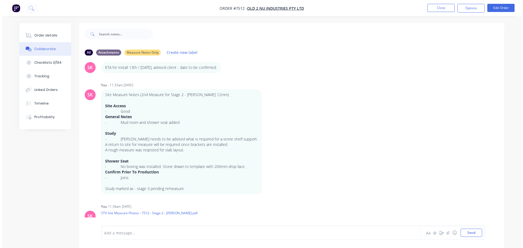
scroll to position [304, 0]
click at [428, 5] on button "Close" at bounding box center [438, 8] width 27 height 8
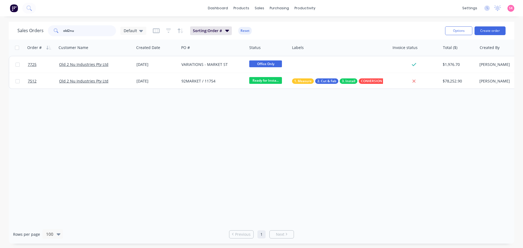
drag, startPoint x: 100, startPoint y: 31, endPoint x: 11, endPoint y: 29, distance: 89.0
click at [17, 28] on div "Sales Orders old2nu Default Sorting: Order # Reset Options Create order" at bounding box center [261, 31] width 505 height 18
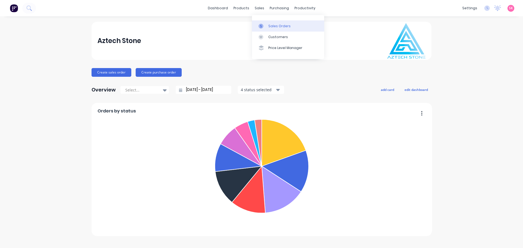
click at [266, 26] on div at bounding box center [262, 26] width 8 height 5
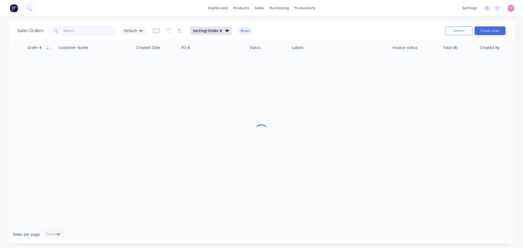
click at [75, 30] on input "text" at bounding box center [89, 30] width 53 height 11
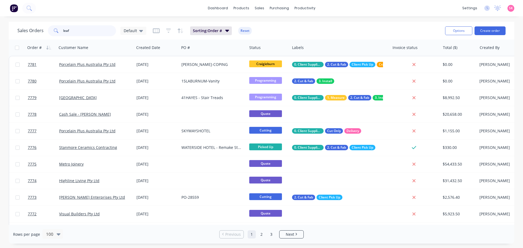
type input "leafy"
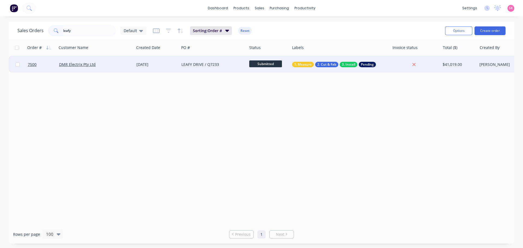
click at [135, 61] on div "[DATE]" at bounding box center [156, 64] width 45 height 16
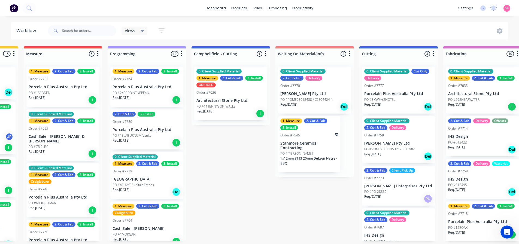
scroll to position [73, 0]
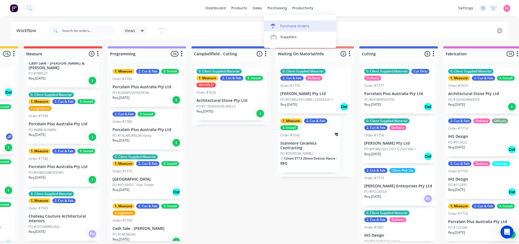
click at [286, 28] on div "Purchase Orders" at bounding box center [294, 26] width 29 height 5
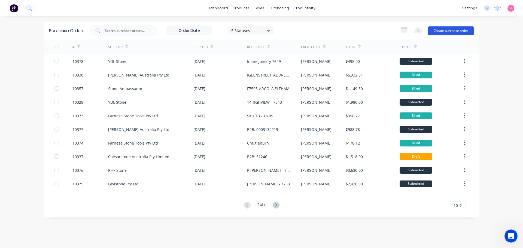
click at [462, 29] on button "Create purchase order" at bounding box center [451, 30] width 46 height 9
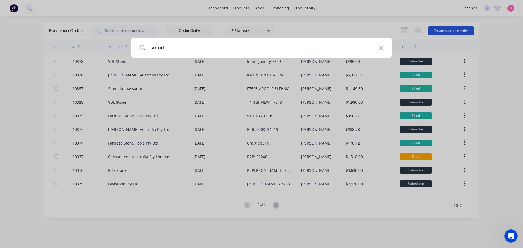
type input "smarts"
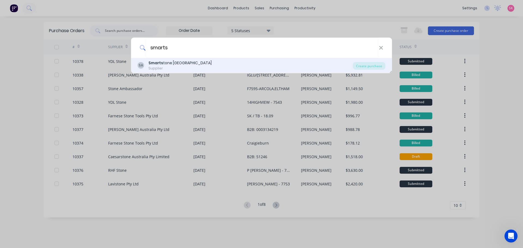
click at [180, 62] on div "Smarts tone Australia" at bounding box center [179, 63] width 63 height 6
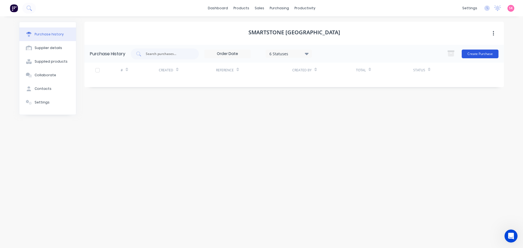
click at [476, 56] on button "Create Purchase" at bounding box center [479, 54] width 37 height 9
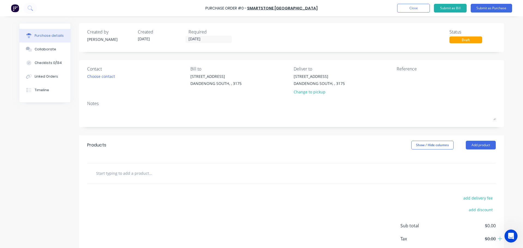
click at [146, 178] on input "text" at bounding box center [150, 173] width 109 height 11
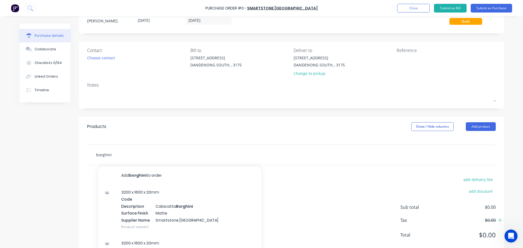
scroll to position [30, 0]
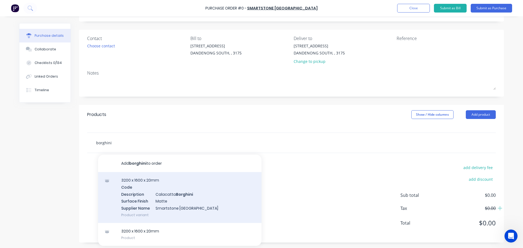
type input "borghini"
click at [202, 193] on div "3200 x 1600 x 20mm Code Description Calacatta Borghini Surface Finish Matte Sup…" at bounding box center [179, 197] width 163 height 51
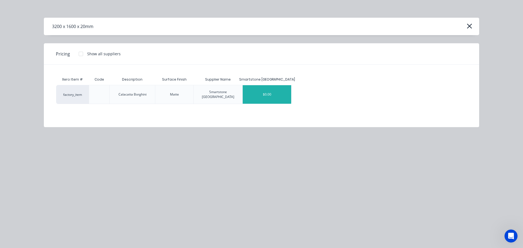
click at [273, 96] on div "$0.00" at bounding box center [267, 94] width 48 height 19
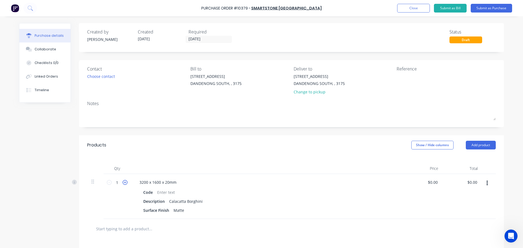
click at [123, 181] on icon at bounding box center [124, 182] width 5 height 5
type input "2"
drag, startPoint x: 435, startPoint y: 181, endPoint x: 381, endPoint y: 183, distance: 54.2
click at [381, 183] on div "2 2 3200 x 1600 x 20mm Code Description Calacatta Borghini Surface Finish Matte…" at bounding box center [291, 196] width 408 height 45
type input "$750.00"
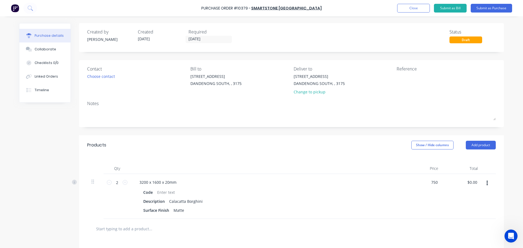
type input "$1,500.00"
click at [349, 159] on div "Qty Price Total 2 2 3200 x 1600 x 20mm Code Description Calacatta Borghini Surf…" at bounding box center [291, 187] width 425 height 64
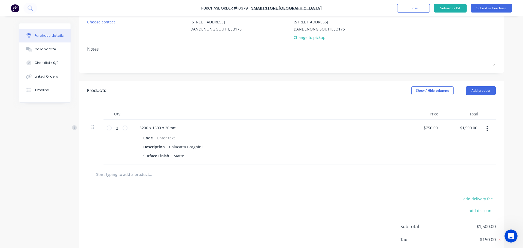
drag, startPoint x: 113, startPoint y: 177, endPoint x: 107, endPoint y: 179, distance: 6.8
click at [113, 177] on input "text" at bounding box center [150, 174] width 109 height 11
paste input "ADH69 Calacatta Borghini/ Arabescato Corchia 2.0000 EA 0.00 0.00 ZPRRPO - Free …"
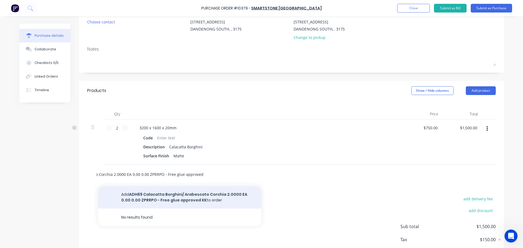
type input "ADH69 Calacatta Borghini/ Arabescato Corchia 2.0000 EA 0.00 0.00 ZPRRPO - Free …"
click at [201, 195] on button "Add ADH69 Calacatta Borghini/ Arabescato Corchia 2.0000 EA 0.00 0.00 ZPRRPO - F…" at bounding box center [179, 197] width 163 height 22
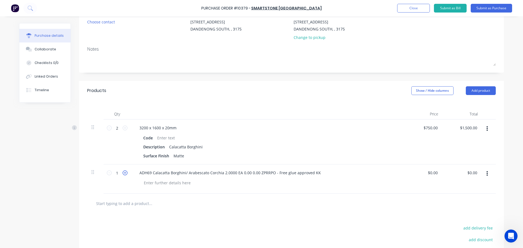
click at [124, 175] on icon at bounding box center [124, 172] width 5 height 5
type input "2"
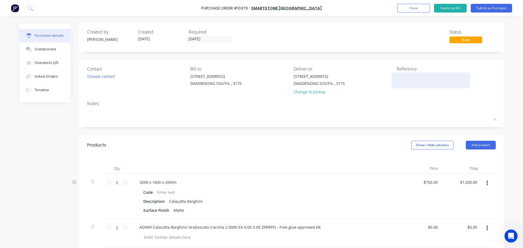
click at [403, 78] on textarea at bounding box center [430, 79] width 68 height 12
type textarea "PORCELA"
type textarea "x"
type textarea "PORCELAI"
type textarea "x"
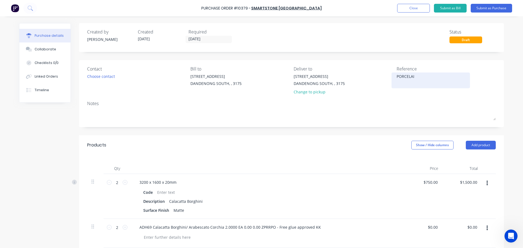
type textarea "PORCELAIN"
type textarea "x"
type textarea "PORCELAIN"
type textarea "x"
type textarea "PORCELAIN P"
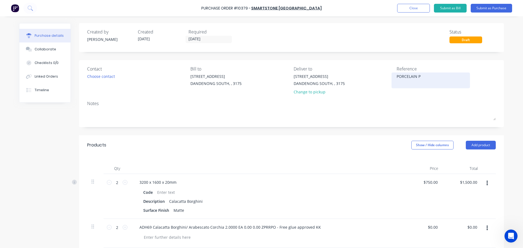
type textarea "x"
type textarea "PORCELAIN PL"
type textarea "x"
type textarea "PORCELAIN PLU"
type textarea "x"
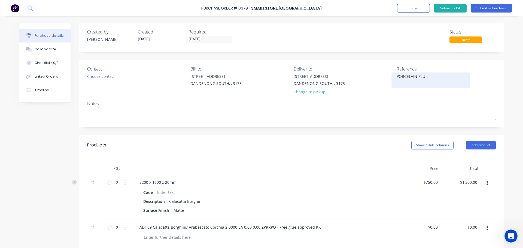
type textarea "PORCELAIN PLUS"
type textarea "x"
type textarea "PORCELAIN PLUS"
type textarea "x"
type textarea "PORCELAIN PLUS 3"
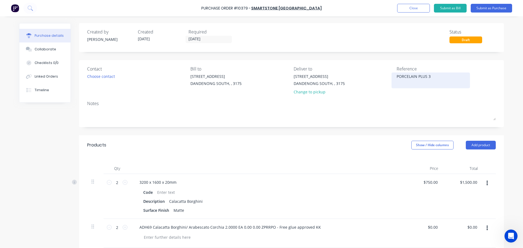
type textarea "x"
type textarea "PORCELAIN PLUS 36"
type textarea "x"
type textarea "PORCELAIN PLUS 367"
type textarea "x"
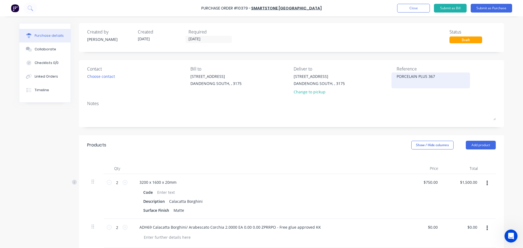
type textarea "PORCELAIN PLUS 3679"
type textarea "x"
type textarea "PORCELAIN PLUS 36799"
type textarea "x"
type textarea "PORCELAIN PLUS 367997"
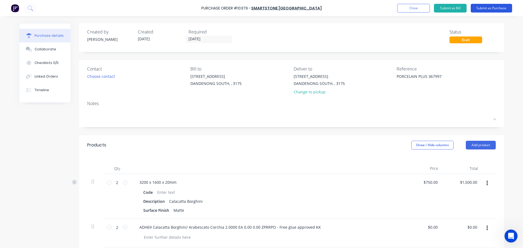
type textarea "x"
type textarea "PORCELAIN PLUS 367997"
click at [486, 5] on button "Submit as Purchase" at bounding box center [490, 8] width 41 height 9
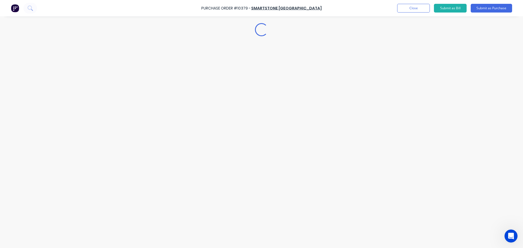
type textarea "x"
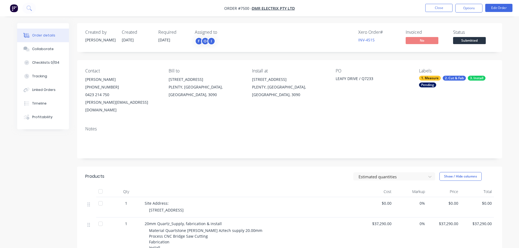
click at [439, 9] on button "Close" at bounding box center [438, 8] width 27 height 8
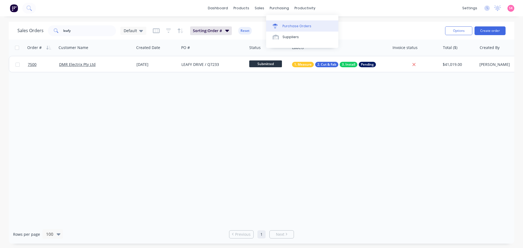
click at [295, 25] on div "Purchase Orders" at bounding box center [296, 26] width 29 height 5
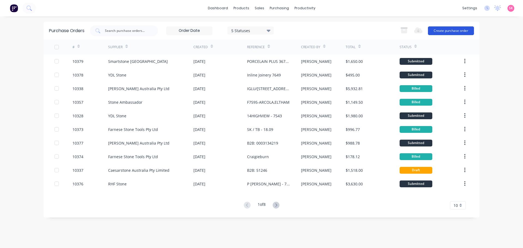
click at [447, 28] on button "Create purchase order" at bounding box center [451, 30] width 46 height 9
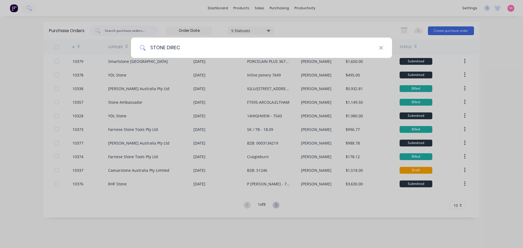
type input "STONE DIRECT"
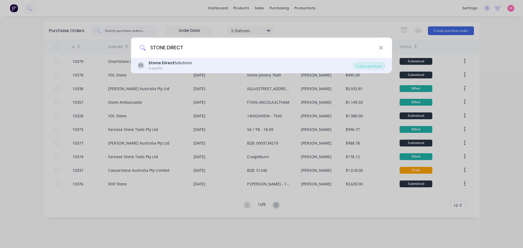
click at [229, 64] on div "SS Stone Direct Solutions Supplier" at bounding box center [244, 65] width 215 height 11
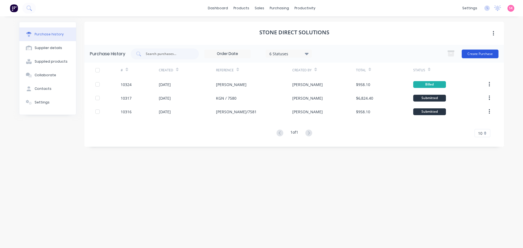
click at [480, 55] on button "Create Purchase" at bounding box center [479, 54] width 37 height 9
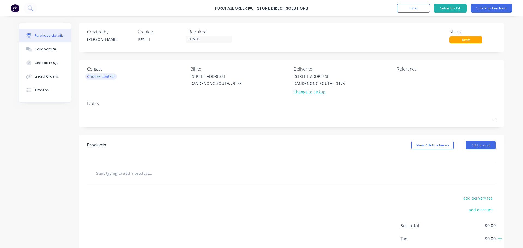
click at [106, 76] on div "Choose contact" at bounding box center [101, 76] width 28 height 6
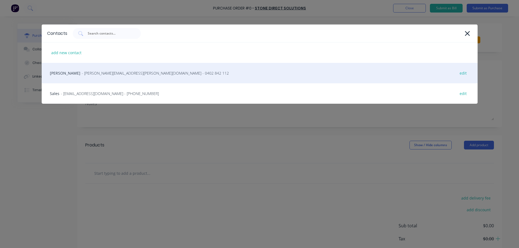
click at [115, 79] on div "Michelle Bonvino - michelle.bonvino@stonedirectsolutions.com.au - 0402 842 112 …" at bounding box center [260, 73] width 436 height 20
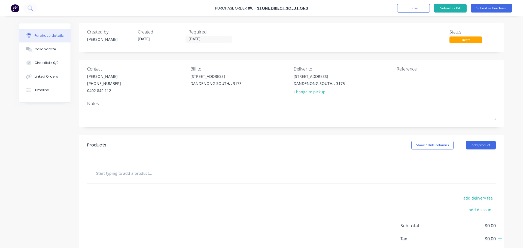
click at [140, 172] on input "text" at bounding box center [150, 173] width 109 height 11
type input "V"
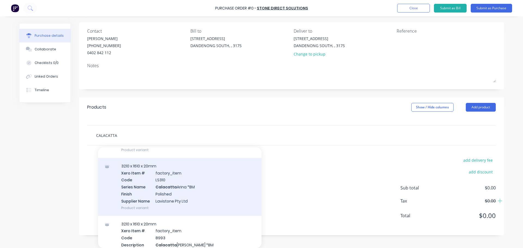
scroll to position [82, 0]
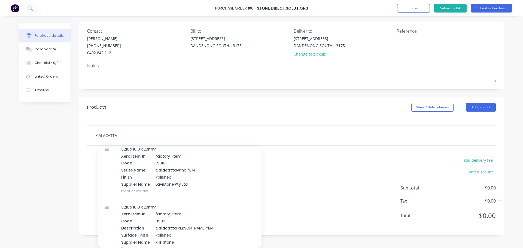
drag, startPoint x: 90, startPoint y: 134, endPoint x: 68, endPoint y: 134, distance: 22.0
click at [69, 134] on div "Created by Stacey Created 25/09/25 Required 25/09/25 Status Draft Contact Miche…" at bounding box center [261, 110] width 484 height 250
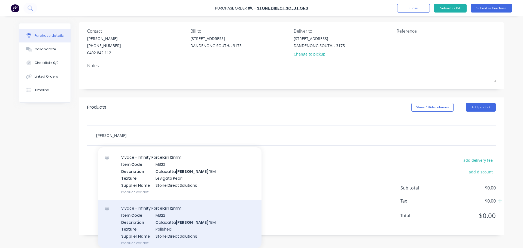
scroll to position [54, 0]
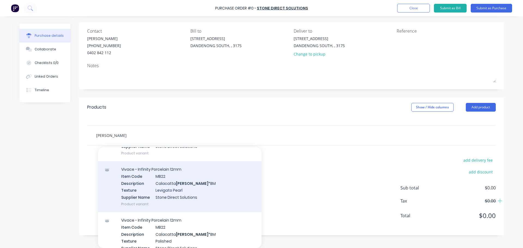
type input "VIOLA"
click at [200, 189] on div "Vivace - Infinity Porcelain 12mm Item Code MB22 Description Calacatta Viola *BM…" at bounding box center [179, 186] width 163 height 51
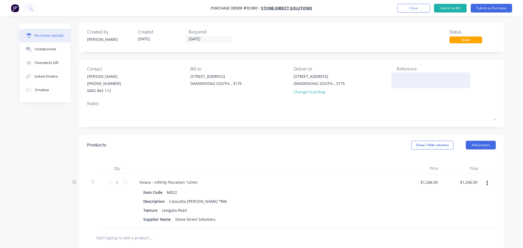
click at [407, 84] on textarea at bounding box center [430, 79] width 68 height 12
click at [125, 181] on div "1 1" at bounding box center [116, 201] width 27 height 54
click at [125, 182] on icon at bounding box center [124, 182] width 5 height 5
type input "2"
type input "$2,496.00"
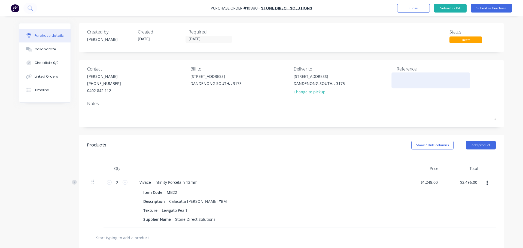
click at [406, 83] on textarea at bounding box center [430, 79] width 68 height 12
click at [405, 84] on textarea at bounding box center [430, 79] width 68 height 12
type textarea "Vivian Court -"
type textarea "x"
type textarea "Vivian Court -"
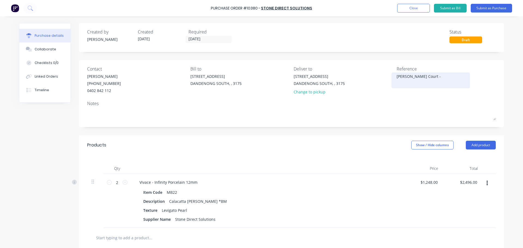
type textarea "x"
click at [435, 75] on textarea "Vivian Court -" at bounding box center [430, 79] width 68 height 12
type textarea "Vivian Court - 7535"
type textarea "x"
type textarea "[PERSON_NAME] Court - 7535"
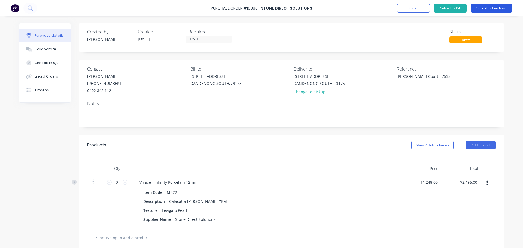
click at [501, 5] on button "Submit as Purchase" at bounding box center [490, 8] width 41 height 9
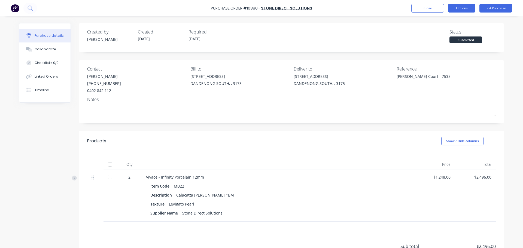
click at [463, 9] on button "Options" at bounding box center [461, 8] width 27 height 9
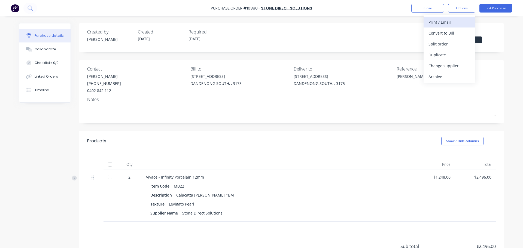
click at [459, 24] on div "Print / Email" at bounding box center [449, 22] width 42 height 8
click at [450, 44] on div "Without pricing" at bounding box center [449, 44] width 42 height 8
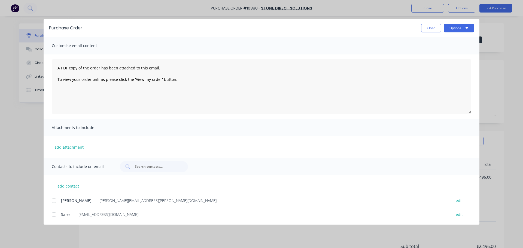
click at [436, 30] on button "Close" at bounding box center [431, 28] width 20 height 9
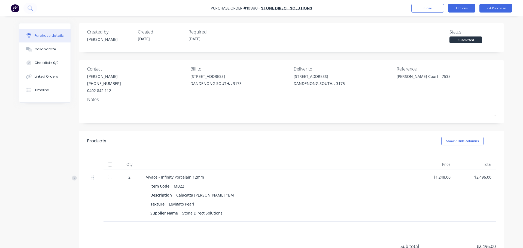
click at [473, 6] on button "Options" at bounding box center [461, 8] width 27 height 9
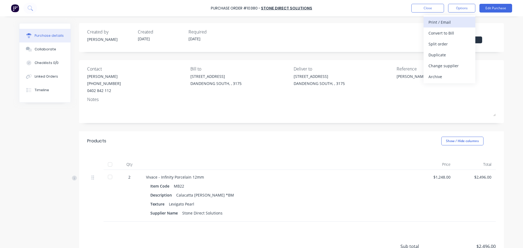
click at [455, 20] on div "Print / Email" at bounding box center [449, 22] width 42 height 8
click at [457, 35] on div "With pricing" at bounding box center [449, 33] width 42 height 8
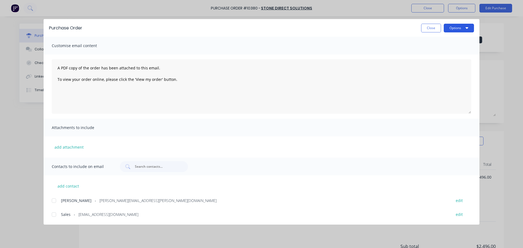
click at [453, 29] on button "Options" at bounding box center [458, 28] width 30 height 9
click at [449, 56] on div "Print" at bounding box center [448, 53] width 42 height 8
click at [427, 30] on button "Close" at bounding box center [431, 28] width 20 height 9
type textarea "x"
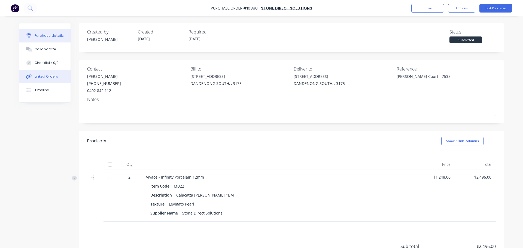
click at [35, 76] on div "Linked Orders" at bounding box center [46, 76] width 23 height 5
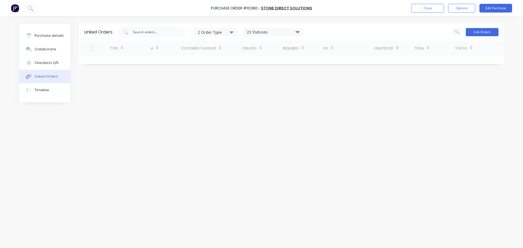
click at [482, 30] on button "Link Orders" at bounding box center [481, 32] width 33 height 8
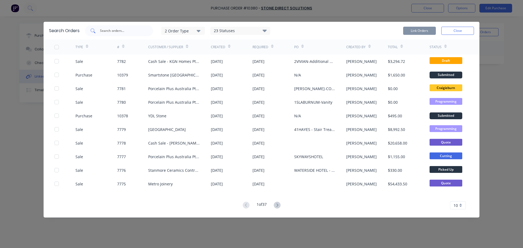
click at [120, 31] on input "text" at bounding box center [121, 30] width 45 height 5
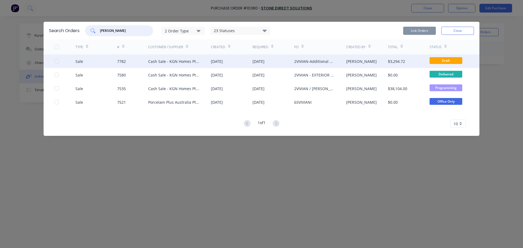
click at [56, 62] on div at bounding box center [56, 61] width 11 height 11
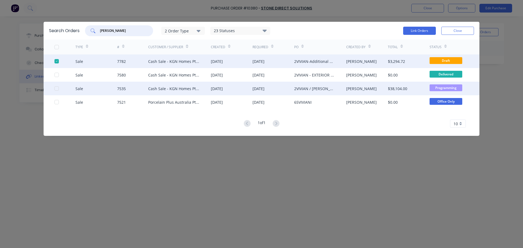
click at [55, 87] on div at bounding box center [56, 88] width 11 height 11
type input "vivian"
click at [426, 31] on button "Link Orders" at bounding box center [419, 31] width 33 height 8
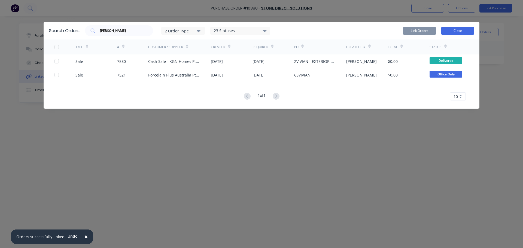
click at [465, 32] on button "Close" at bounding box center [457, 31] width 33 height 8
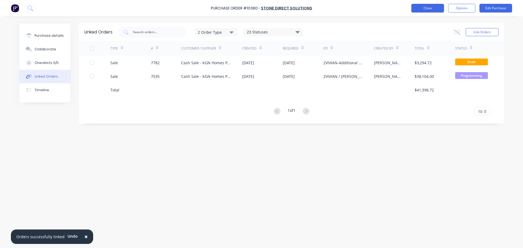
click at [428, 9] on button "Close" at bounding box center [427, 8] width 33 height 9
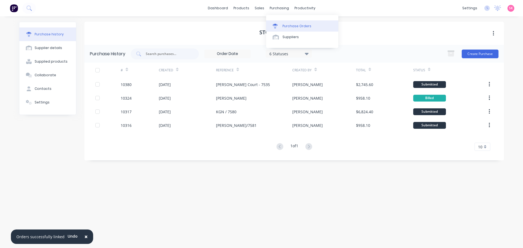
click at [283, 26] on div "Purchase Orders" at bounding box center [296, 26] width 29 height 5
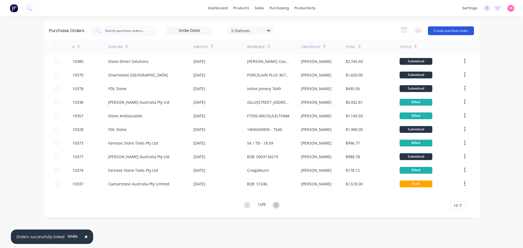
click at [459, 31] on button "Create purchase order" at bounding box center [451, 30] width 46 height 9
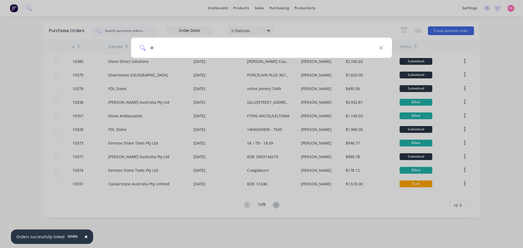
type input "e"
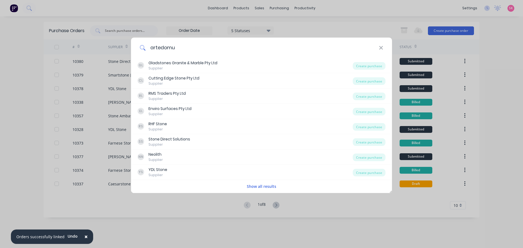
type input "artedomus"
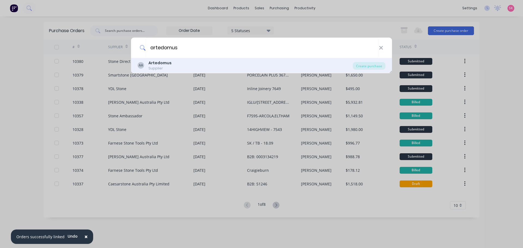
click at [194, 68] on div "AA Artedomus Supplier" at bounding box center [244, 65] width 215 height 11
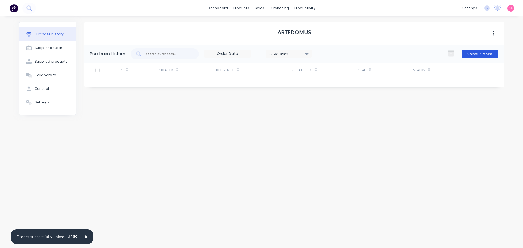
click at [493, 54] on button "Create Purchase" at bounding box center [479, 54] width 37 height 9
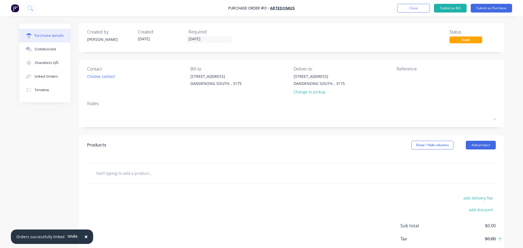
click at [120, 173] on input "text" at bounding box center [150, 173] width 109 height 11
click at [92, 75] on div "Choose contact" at bounding box center [101, 76] width 28 height 6
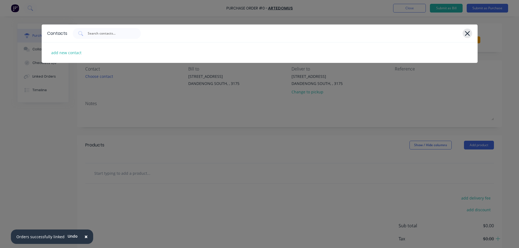
click at [463, 34] on div at bounding box center [467, 34] width 10 height 10
drag, startPoint x: 463, startPoint y: 34, endPoint x: 463, endPoint y: 39, distance: 4.4
click at [463, 36] on div at bounding box center [467, 34] width 10 height 10
click at [467, 32] on icon at bounding box center [467, 34] width 6 height 8
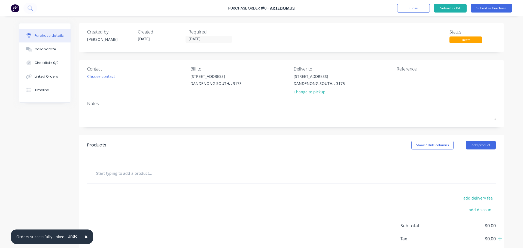
click at [136, 174] on input "text" at bounding box center [150, 173] width 109 height 11
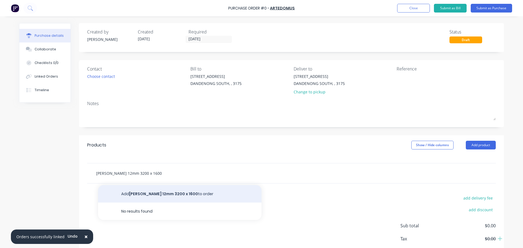
type input "[PERSON_NAME] 12mm 3200 x 1600"
click at [177, 195] on button "Add Michaelangelo Matte 12mm 3200 x 1600 to order" at bounding box center [179, 193] width 163 height 17
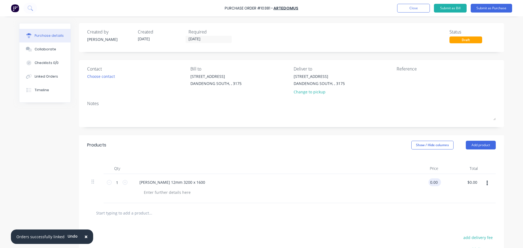
click at [436, 181] on input "0.00" at bounding box center [433, 182] width 10 height 8
drag, startPoint x: 421, startPoint y: 181, endPoint x: 369, endPoint y: 182, distance: 52.0
click at [369, 182] on div "1 1 Michaelangelo Matte 12mm 3200 x 1600 0.001640.50 0.001640.50 $0.00 $0.00" at bounding box center [291, 188] width 408 height 29
type input "$1,640.50"
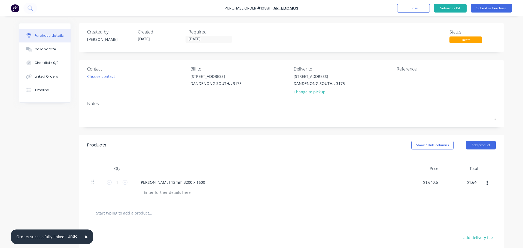
click at [354, 147] on div "Products Show / Hide columns Add product" at bounding box center [291, 145] width 425 height 20
click at [396, 73] on div at bounding box center [430, 80] width 68 height 14
click at [398, 76] on textarea at bounding box center [430, 79] width 68 height 12
click at [402, 76] on textarea at bounding box center [430, 79] width 68 height 12
click at [409, 78] on textarea at bounding box center [430, 79] width 68 height 12
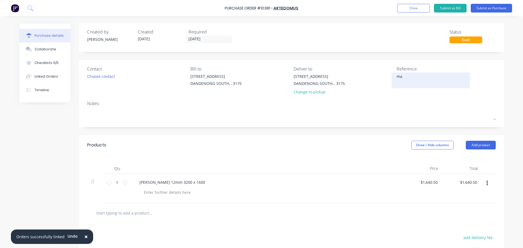
type textarea "m"
type textarea ","
type textarea "Market St - 7512"
type textarea "x"
type textarea "Market St - 7512"
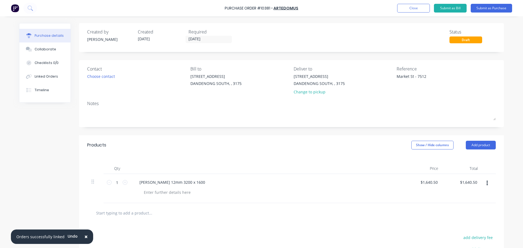
click at [349, 130] on div "Created by Stacey Created 25/09/25 Required 25/09/25 Status Draft Contact Choos…" at bounding box center [291, 167] width 425 height 289
click at [482, 7] on button "Submit as Purchase" at bounding box center [490, 8] width 41 height 9
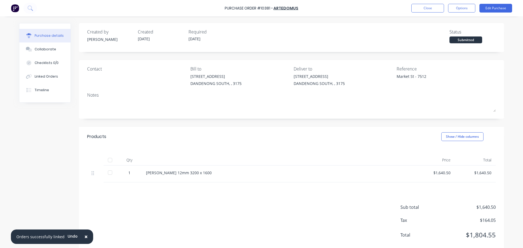
click at [465, 13] on div "Purchase Order #10381 - Artedomus Close Options Edit Purchase" at bounding box center [261, 8] width 523 height 16
click at [466, 8] on button "Options" at bounding box center [461, 8] width 27 height 9
click at [454, 24] on div "Print / Email" at bounding box center [449, 22] width 42 height 8
click at [455, 32] on div "With pricing" at bounding box center [449, 33] width 42 height 8
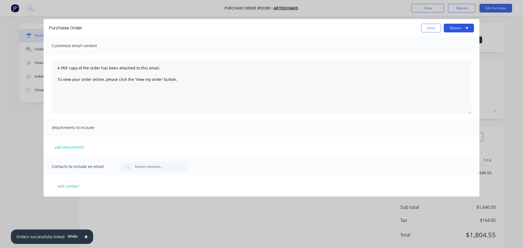
click at [457, 27] on button "Options" at bounding box center [458, 28] width 30 height 9
click at [454, 51] on div "Print" at bounding box center [448, 53] width 42 height 8
click at [429, 29] on button "Close" at bounding box center [431, 28] width 20 height 9
type textarea "x"
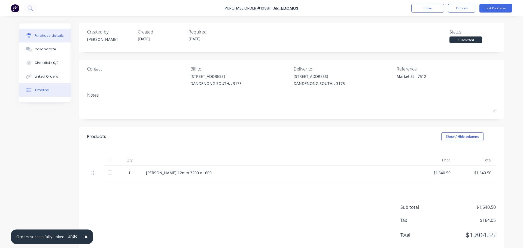
click at [46, 87] on button "Timeline" at bounding box center [44, 90] width 51 height 14
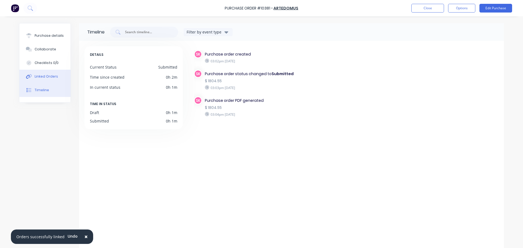
click at [47, 76] on div "Linked Orders" at bounding box center [46, 76] width 23 height 5
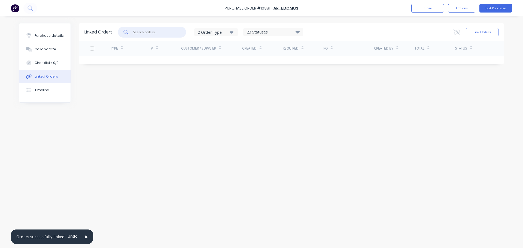
click at [157, 33] on input "text" at bounding box center [154, 31] width 45 height 5
click at [488, 32] on button "Link Orders" at bounding box center [481, 32] width 33 height 8
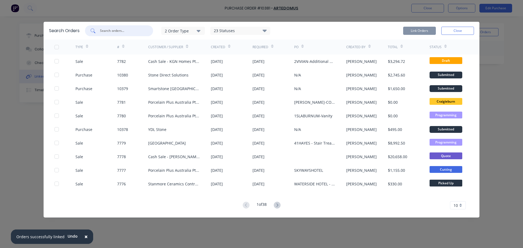
click at [119, 31] on input "text" at bounding box center [121, 30] width 45 height 5
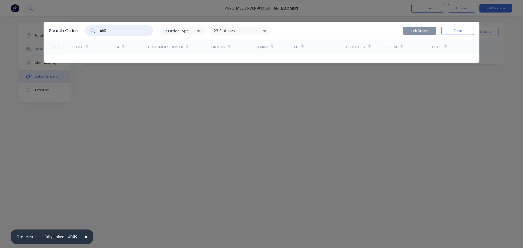
click at [112, 29] on input "old2" at bounding box center [121, 30] width 45 height 5
type input "old2nu"
drag, startPoint x: 128, startPoint y: 33, endPoint x: 41, endPoint y: 31, distance: 86.8
click at [41, 31] on div "Search Orders old2nu 2 Order Type 23 Statuses Sales Order Status All Archived D…" at bounding box center [261, 124] width 523 height 248
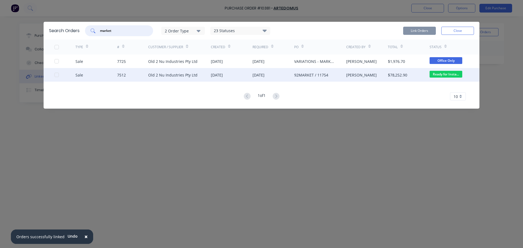
type input "market"
click at [53, 76] on div "Sale 7512 Old 2 Nu Industries Pty Ltd 02 Jul 2025 15 Aug 2025 92MARKET / 11754 …" at bounding box center [262, 75] width 436 height 14
click at [55, 76] on div at bounding box center [56, 74] width 11 height 11
click at [422, 30] on button "Link Orders" at bounding box center [419, 31] width 33 height 8
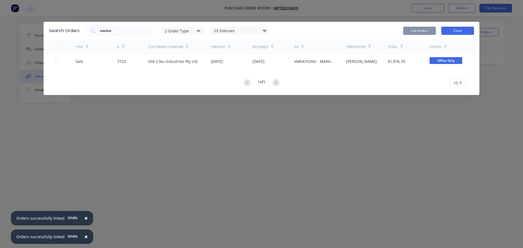
click at [462, 30] on button "Close" at bounding box center [457, 31] width 33 height 8
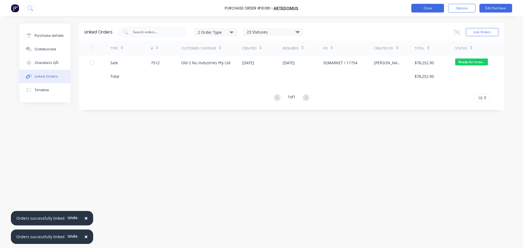
click at [427, 7] on button "Close" at bounding box center [427, 8] width 33 height 9
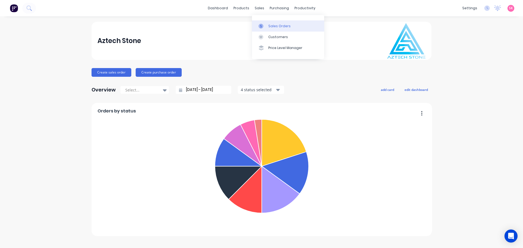
click at [265, 24] on div at bounding box center [262, 26] width 8 height 5
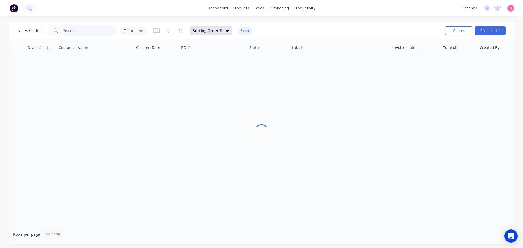
click at [70, 29] on input "text" at bounding box center [89, 30] width 53 height 11
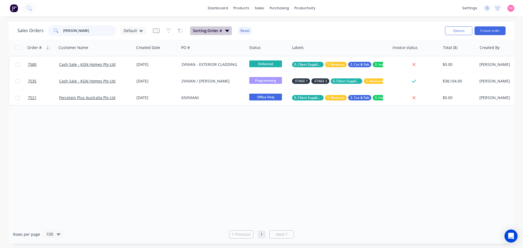
type input "[PERSON_NAME]"
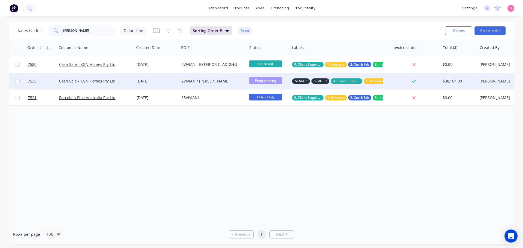
click at [220, 82] on div "2VIVIAN / [PERSON_NAME]" at bounding box center [211, 80] width 60 height 5
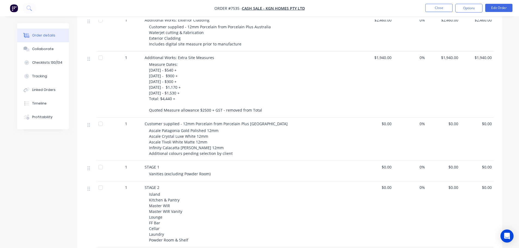
scroll to position [136, 0]
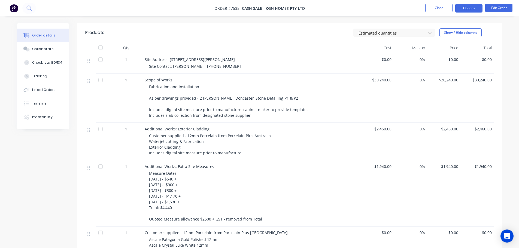
click at [475, 8] on button "Options" at bounding box center [468, 8] width 27 height 9
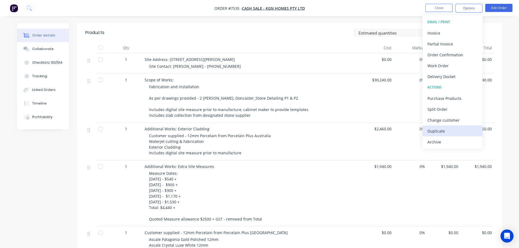
click at [461, 132] on div "Duplicate" at bounding box center [452, 131] width 50 height 8
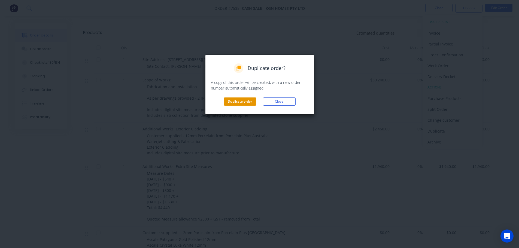
click at [239, 103] on button "Duplicate order" at bounding box center [239, 101] width 33 height 8
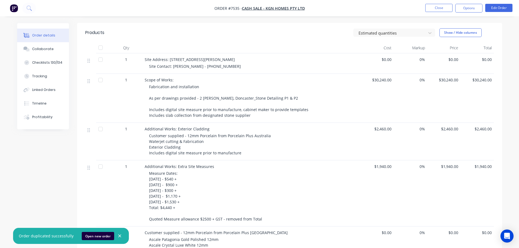
click at [428, 12] on li "Close" at bounding box center [438, 8] width 27 height 9
click at [433, 8] on button "Close" at bounding box center [438, 8] width 27 height 8
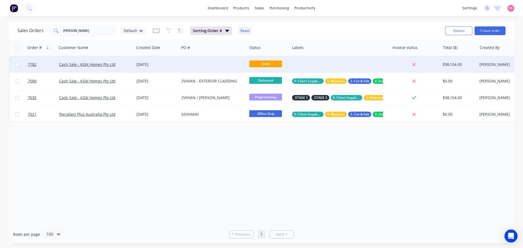
click at [206, 69] on div at bounding box center [213, 64] width 68 height 16
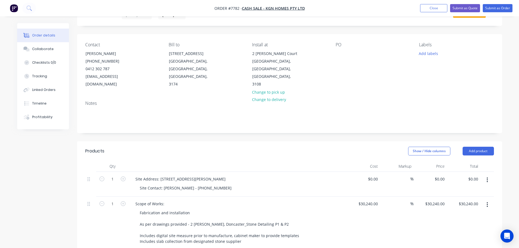
scroll to position [109, 0]
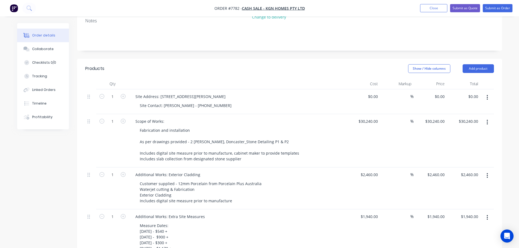
click at [487, 120] on icon "button" at bounding box center [486, 122] width 1 height 5
click at [476, 165] on div "Delete" at bounding box center [468, 169] width 42 height 8
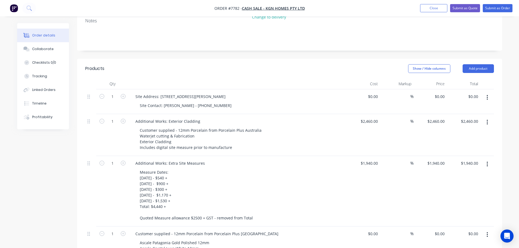
click at [487, 120] on icon "button" at bounding box center [486, 122] width 1 height 5
click at [470, 165] on div "Delete" at bounding box center [468, 169] width 42 height 8
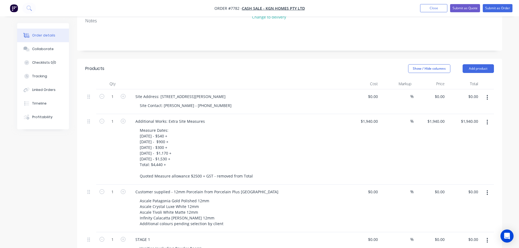
click at [490, 117] on button "button" at bounding box center [486, 122] width 13 height 10
click at [474, 165] on div "Delete" at bounding box center [468, 169] width 42 height 8
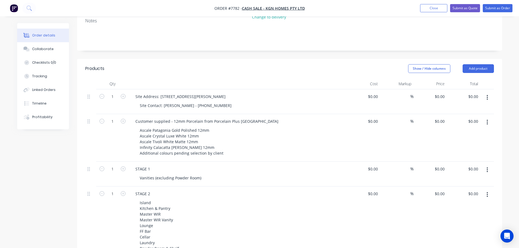
click at [488, 117] on button "button" at bounding box center [486, 122] width 13 height 10
click at [473, 165] on div "Delete" at bounding box center [468, 169] width 42 height 8
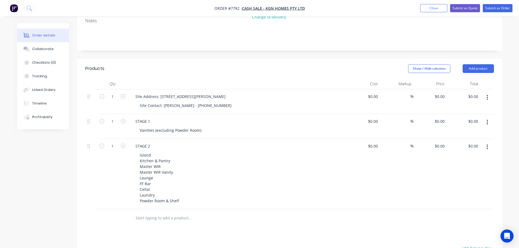
click at [490, 117] on button "button" at bounding box center [486, 122] width 13 height 10
click at [477, 165] on div "Delete" at bounding box center [468, 169] width 42 height 8
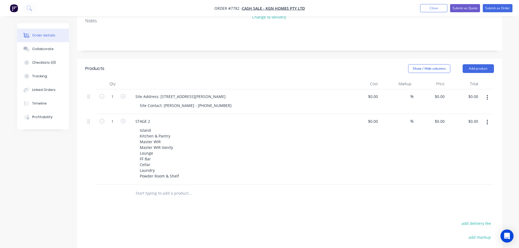
click at [487, 119] on icon "button" at bounding box center [486, 122] width 1 height 6
click at [480, 165] on div "Delete" at bounding box center [468, 169] width 42 height 8
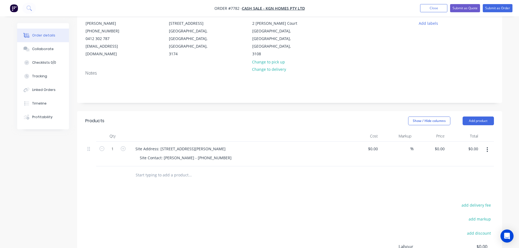
scroll to position [54, 0]
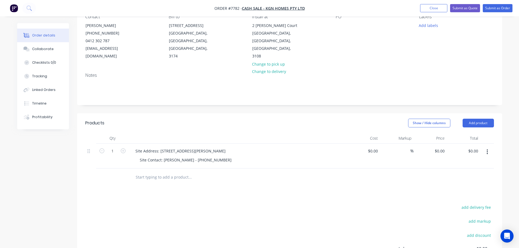
click at [162, 172] on input "text" at bounding box center [189, 177] width 109 height 11
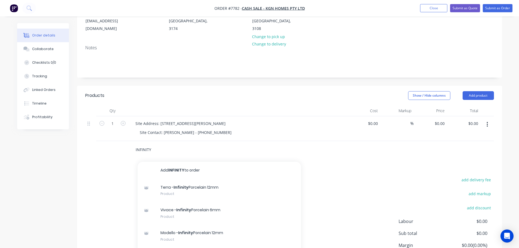
scroll to position [109, 0]
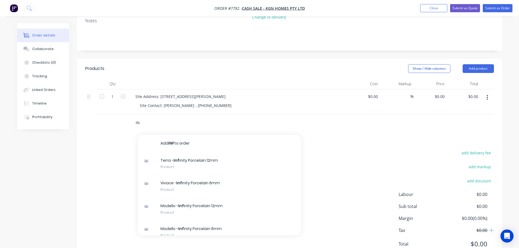
type input "I"
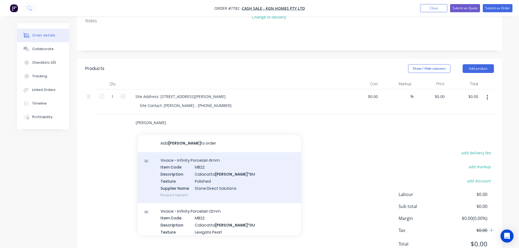
scroll to position [27, 0]
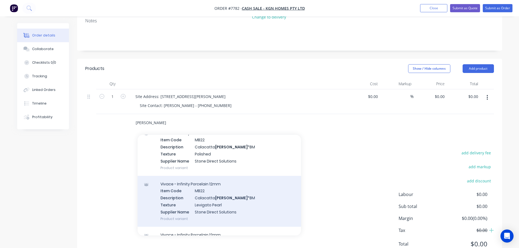
type input "[PERSON_NAME]"
click at [226, 189] on div "Vivace - Infinity Porcelain 12mm Item Code MB22 Description Calacatta [PERSON_N…" at bounding box center [218, 201] width 163 height 51
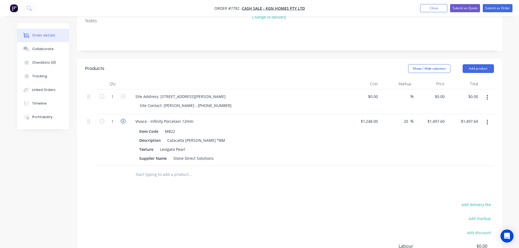
click at [122, 119] on icon "button" at bounding box center [123, 121] width 5 height 5
type input "2"
type input "$2,995.20"
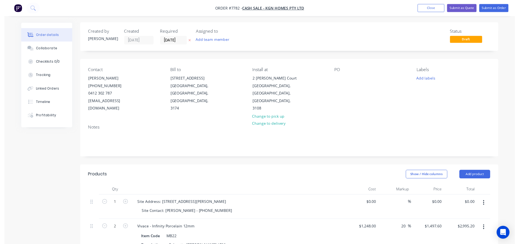
scroll to position [0, 0]
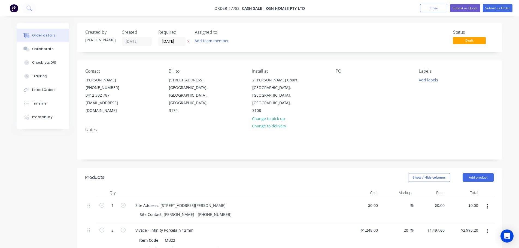
click at [351, 82] on div "PO" at bounding box center [372, 92] width 75 height 46
click at [342, 81] on div at bounding box center [339, 80] width 9 height 8
click at [438, 6] on button "Close" at bounding box center [433, 8] width 27 height 8
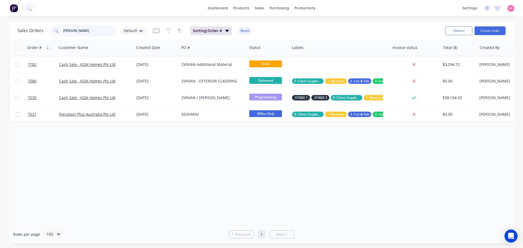
drag, startPoint x: 76, startPoint y: 33, endPoint x: 48, endPoint y: 31, distance: 28.1
click at [49, 31] on div "[PERSON_NAME]" at bounding box center [82, 30] width 68 height 11
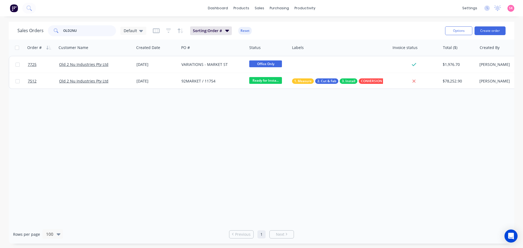
type input "OLD2NU"
click at [287, 22] on link "Purchase Orders" at bounding box center [302, 25] width 72 height 11
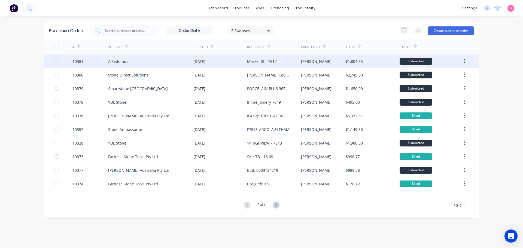
click at [154, 59] on div "Artedomus" at bounding box center [150, 61] width 85 height 14
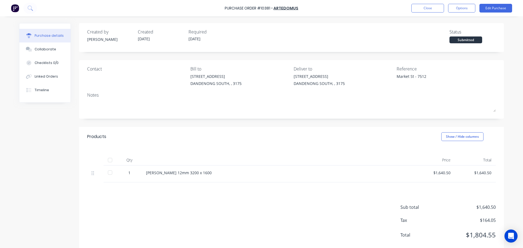
click at [405, 7] on div "Purchase Order #10381 - Artedomus Close Options Edit Purchase" at bounding box center [261, 8] width 523 height 16
click at [423, 8] on button "Close" at bounding box center [427, 8] width 33 height 9
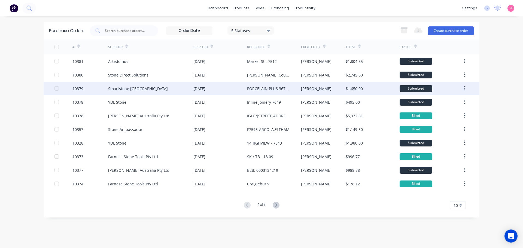
click at [173, 89] on div "Smartstone [GEOGRAPHIC_DATA]" at bounding box center [150, 89] width 85 height 14
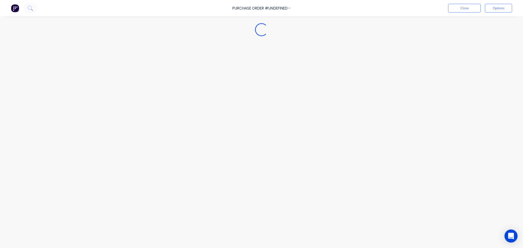
type textarea "x"
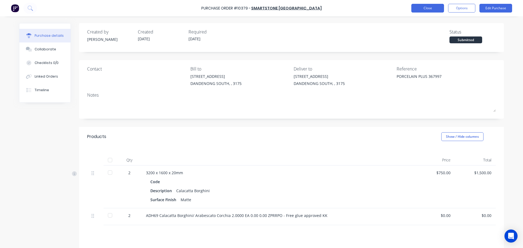
click at [427, 5] on button "Close" at bounding box center [427, 8] width 33 height 9
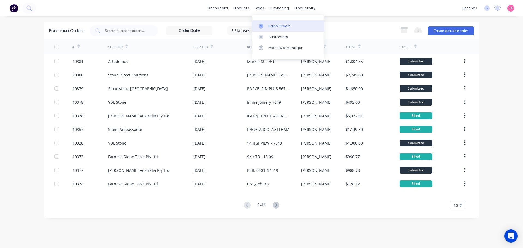
click at [274, 25] on div "Sales Orders" at bounding box center [279, 26] width 22 height 5
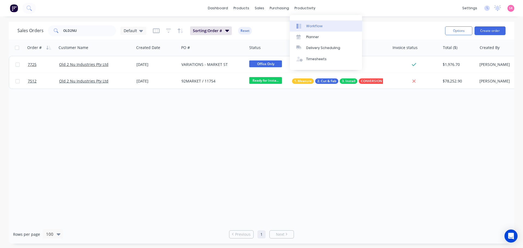
click at [318, 26] on div "Workflow" at bounding box center [314, 26] width 16 height 5
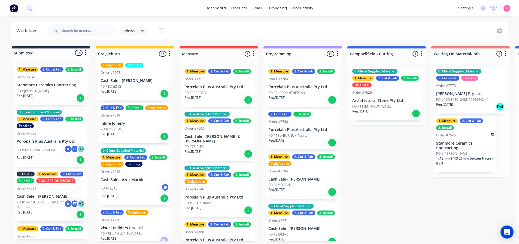
scroll to position [194, 0]
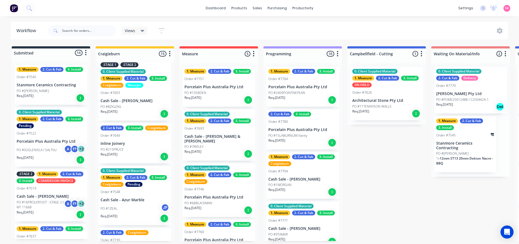
click at [139, 161] on div "Req. [DATE] I" at bounding box center [134, 156] width 69 height 9
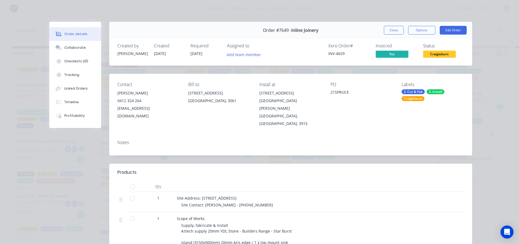
click at [388, 30] on button "Close" at bounding box center [394, 30] width 20 height 9
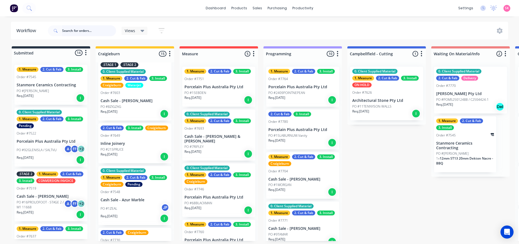
click at [88, 30] on input "text" at bounding box center [89, 30] width 54 height 11
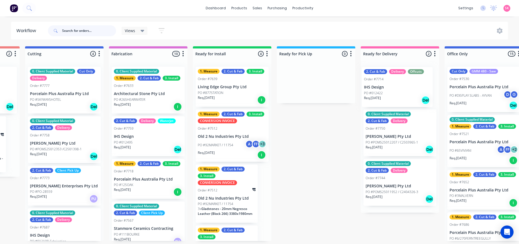
scroll to position [0, 491]
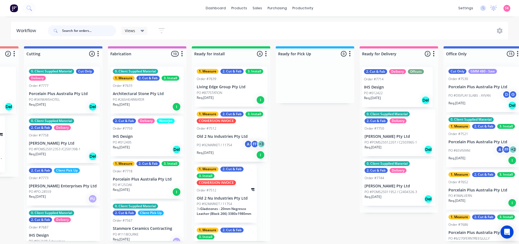
drag, startPoint x: 233, startPoint y: 143, endPoint x: 387, endPoint y: 92, distance: 161.8
click at [387, 92] on div "Submitted 14 Status colour #273444 hex #273444 Save Cancel Summaries Total orde…" at bounding box center [77, 143] width 1145 height 195
click at [385, 91] on div "PO #012422" at bounding box center [398, 92] width 69 height 5
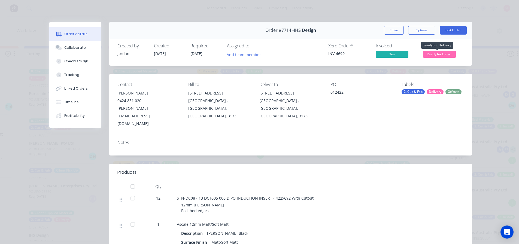
click at [444, 57] on span "Ready for Deliv..." at bounding box center [439, 54] width 33 height 7
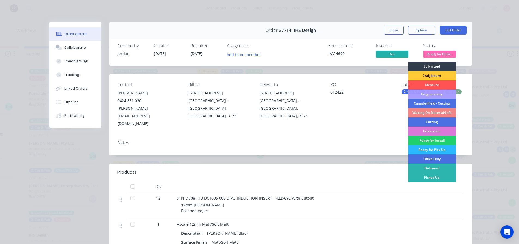
drag, startPoint x: 436, startPoint y: 168, endPoint x: 423, endPoint y: 102, distance: 67.7
click at [436, 168] on div "Delivered" at bounding box center [432, 168] width 48 height 9
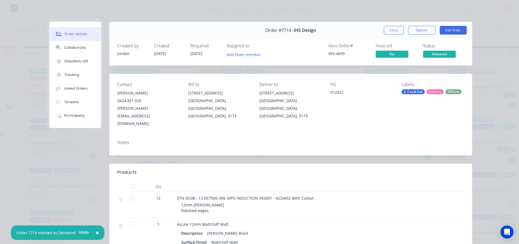
click at [402, 32] on div "Close Options Edit Order" at bounding box center [425, 30] width 83 height 9
click at [390, 31] on button "Close" at bounding box center [394, 30] width 20 height 9
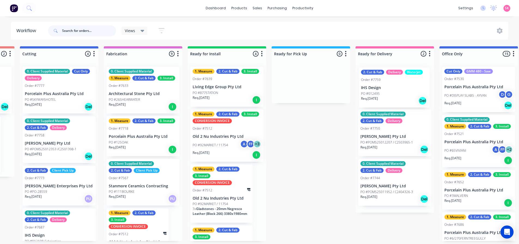
drag, startPoint x: 141, startPoint y: 142, endPoint x: 390, endPoint y: 93, distance: 253.8
click at [390, 93] on div "Submitted 14 Status colour #273444 hex #273444 Save Cancel Summaries Total orde…" at bounding box center [73, 143] width 1145 height 195
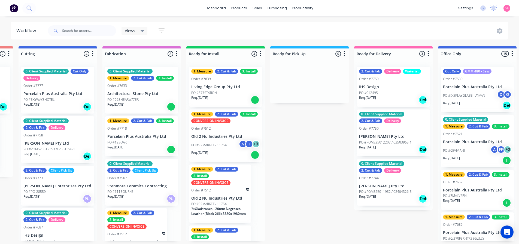
click at [381, 91] on div "PO #012495" at bounding box center [393, 92] width 69 height 5
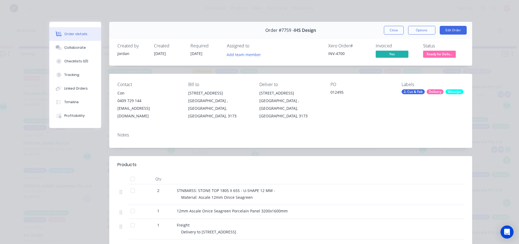
click at [429, 55] on span "Ready for Deliv..." at bounding box center [439, 54] width 33 height 7
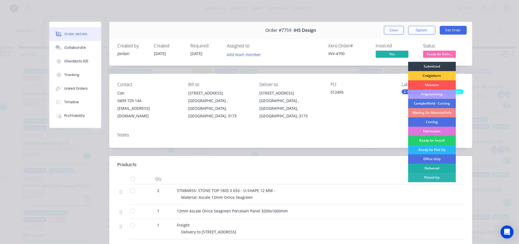
click at [435, 167] on div "Delivered" at bounding box center [432, 168] width 48 height 9
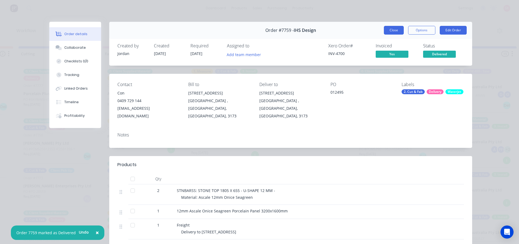
click at [395, 30] on button "Close" at bounding box center [394, 30] width 20 height 9
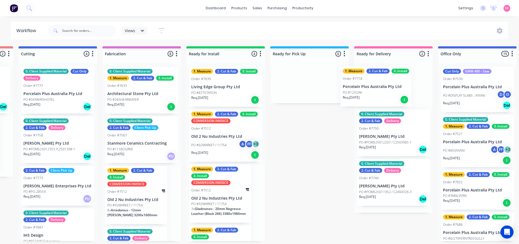
drag, startPoint x: 136, startPoint y: 144, endPoint x: 376, endPoint y: 93, distance: 245.6
click at [376, 93] on div "Submitted 14 Status colour #273444 hex #273444 Save Cancel Summaries Total orde…" at bounding box center [72, 143] width 1145 height 195
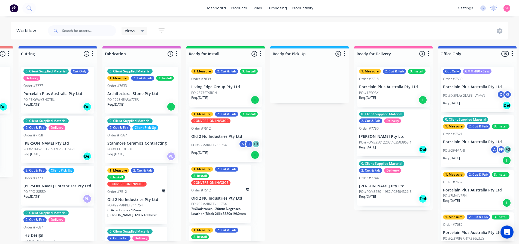
scroll to position [0, 496]
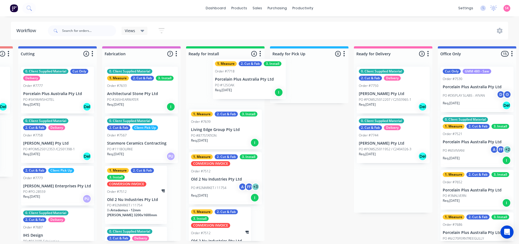
drag, startPoint x: 401, startPoint y: 90, endPoint x: 248, endPoint y: 86, distance: 153.0
click at [248, 86] on div "Submitted 14 Status colour #273444 hex #273444 Save Cancel Summaries Total orde…" at bounding box center [71, 143] width 1145 height 195
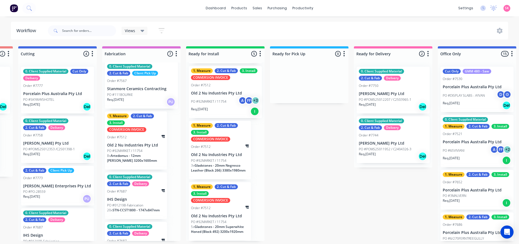
scroll to position [163, 0]
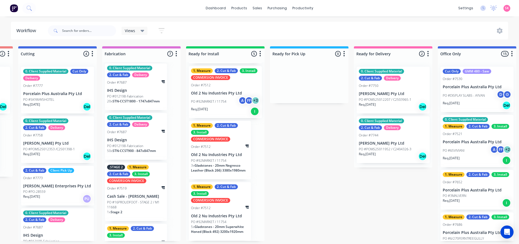
click at [134, 103] on span "STN-CCST1800 - 1747x847mm" at bounding box center [135, 101] width 47 height 5
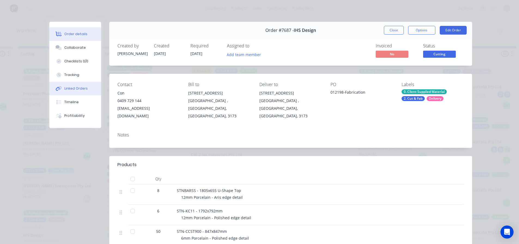
click at [75, 88] on div "Linked Orders" at bounding box center [75, 88] width 23 height 5
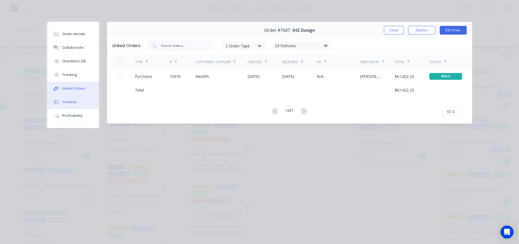
click at [71, 99] on button "Timeline" at bounding box center [73, 102] width 52 height 14
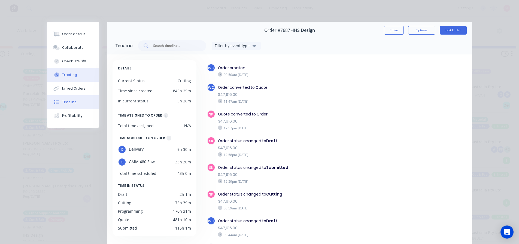
click at [73, 76] on div "Tracking" at bounding box center [69, 74] width 15 height 5
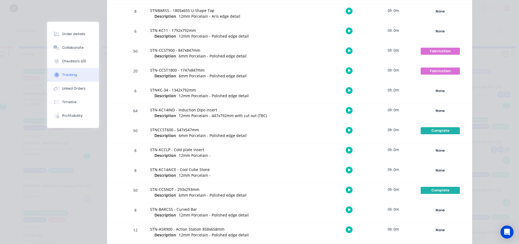
scroll to position [82, 0]
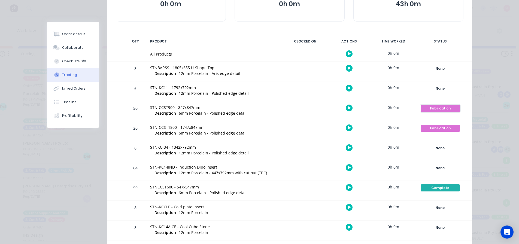
click at [427, 105] on button "Fabrication" at bounding box center [440, 109] width 40 height 8
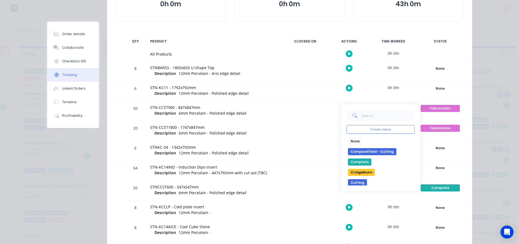
click at [361, 160] on button "Complete" at bounding box center [359, 161] width 23 height 7
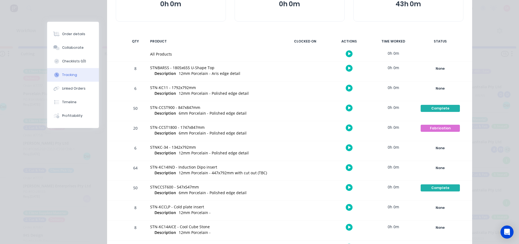
scroll to position [153, 0]
click at [429, 128] on div "Fabrication" at bounding box center [439, 128] width 39 height 7
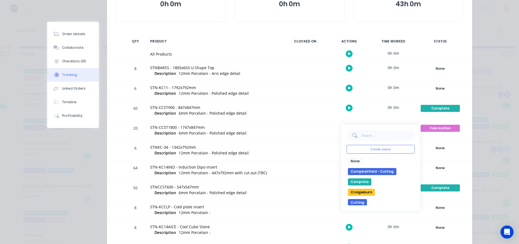
click at [366, 182] on button "Complete" at bounding box center [359, 181] width 23 height 7
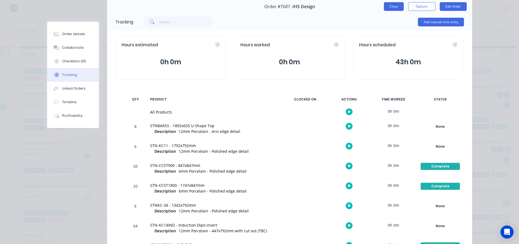
scroll to position [0, 0]
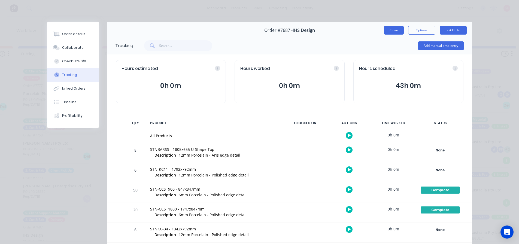
click at [395, 28] on button "Close" at bounding box center [394, 30] width 20 height 9
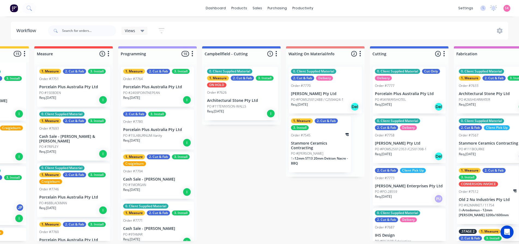
scroll to position [1, 131]
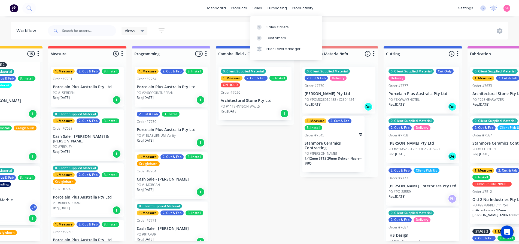
click at [265, 20] on div "Sales Orders Customers Price Level Manager" at bounding box center [286, 38] width 72 height 44
click at [265, 25] on link "Sales Orders" at bounding box center [286, 27] width 72 height 11
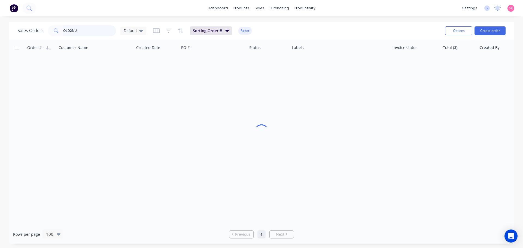
click at [93, 36] on input "OLD2NU" at bounding box center [89, 30] width 53 height 11
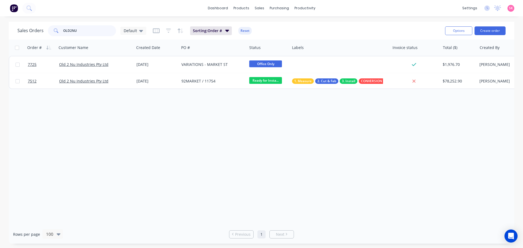
drag, startPoint x: 84, startPoint y: 31, endPoint x: 51, endPoint y: 32, distance: 33.8
click at [51, 32] on div "OLD2NU" at bounding box center [82, 30] width 68 height 11
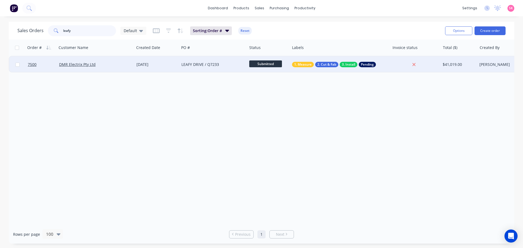
type input "leafy"
click at [148, 66] on div "01 Jul 2025" at bounding box center [156, 64] width 41 height 5
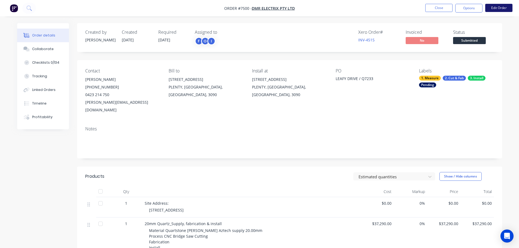
click at [496, 10] on button "Edit Order" at bounding box center [498, 8] width 27 height 8
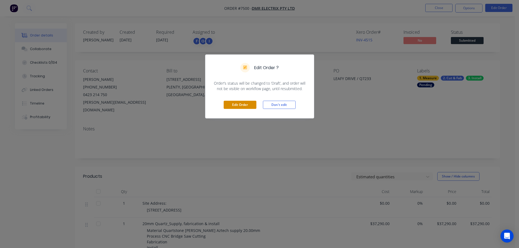
drag, startPoint x: 247, startPoint y: 106, endPoint x: 277, endPoint y: 112, distance: 30.7
click at [246, 106] on button "Edit Order" at bounding box center [239, 105] width 33 height 8
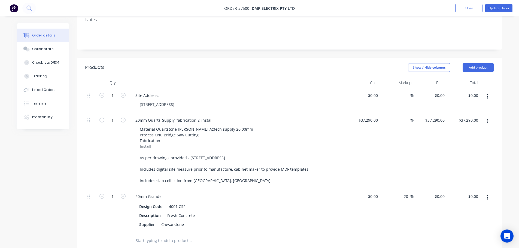
scroll to position [109, 0]
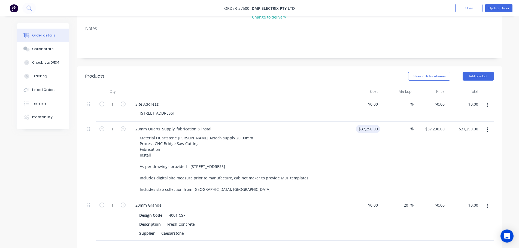
click at [376, 125] on input "$37,290.00" at bounding box center [369, 129] width 22 height 8
type input "$34,056.00"
click at [285, 72] on div "Show / Hide columns Add product" at bounding box center [332, 76] width 321 height 9
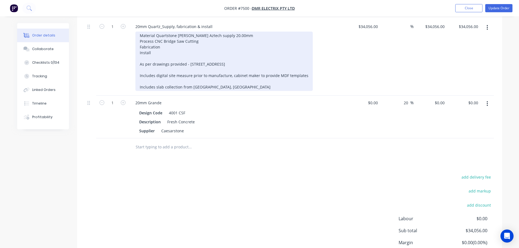
scroll to position [134, 0]
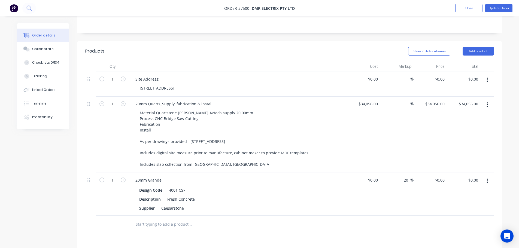
drag, startPoint x: 407, startPoint y: 165, endPoint x: 382, endPoint y: 165, distance: 24.5
click at [382, 173] on div "20 20 %" at bounding box center [396, 194] width 33 height 43
type input "0"
click at [217, 72] on div "Site Address: 15 Leafy Drive, Plenty VIC 3090" at bounding box center [238, 84] width 218 height 25
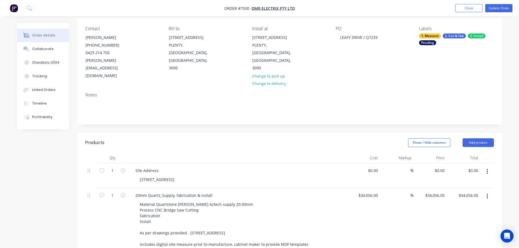
scroll to position [0, 0]
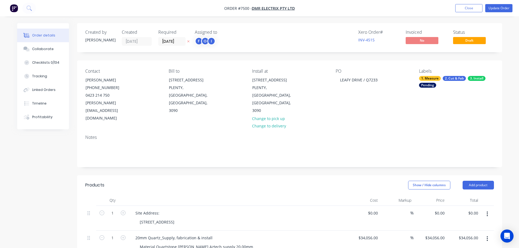
click at [501, 2] on nav "Order #7500 - DMR Electrix Pty Ltd Add product Close Update Order" at bounding box center [259, 8] width 519 height 16
click at [502, 7] on button "Update Order" at bounding box center [498, 8] width 27 height 8
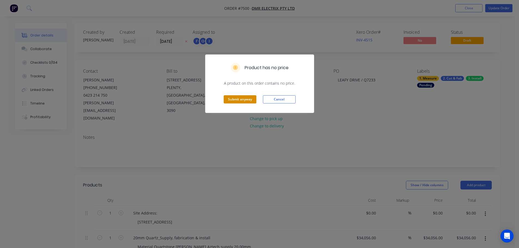
click at [240, 98] on button "Submit anyway" at bounding box center [239, 99] width 33 height 8
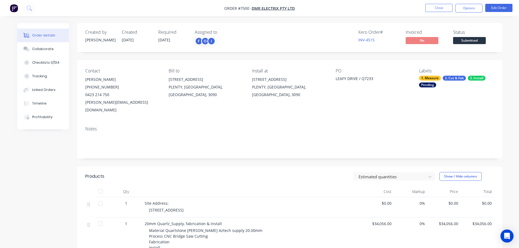
click at [472, 41] on span "Submitted" at bounding box center [469, 40] width 33 height 7
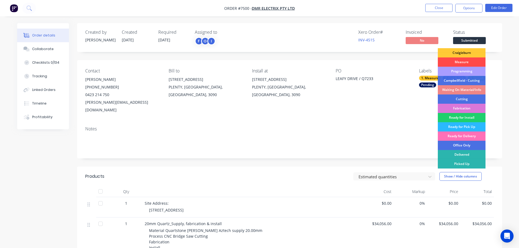
click at [471, 66] on div "Measure" at bounding box center [461, 61] width 48 height 9
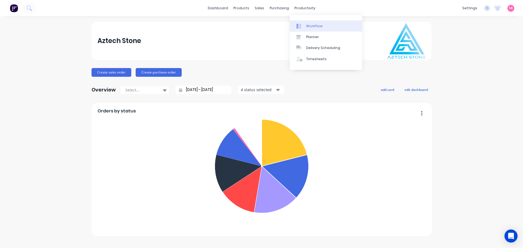
click at [306, 23] on link "Workflow" at bounding box center [326, 25] width 72 height 11
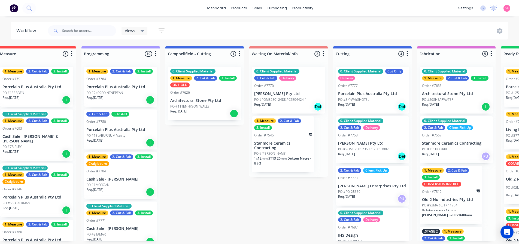
scroll to position [0, 200]
